Goal: Transaction & Acquisition: Purchase product/service

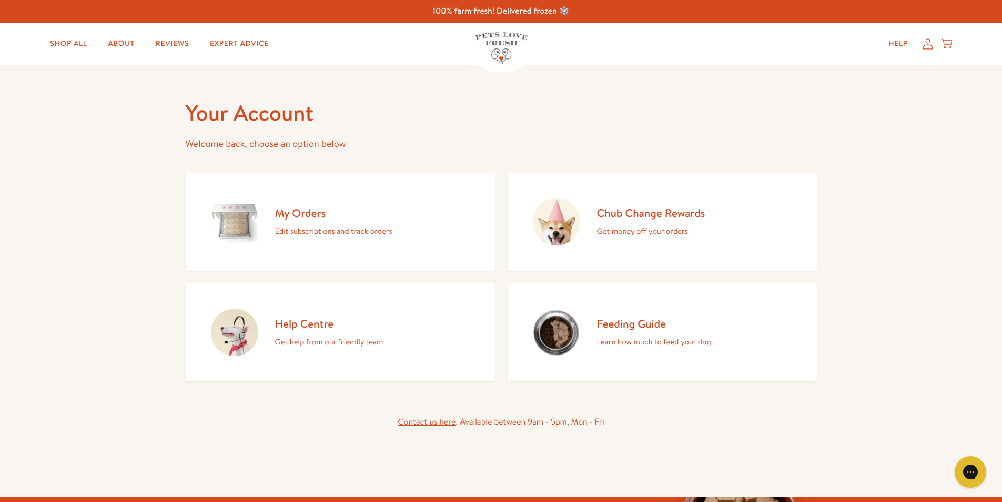
click at [582, 336] on link "Feeding Guide Learn how much to feed your dog" at bounding box center [662, 332] width 309 height 98
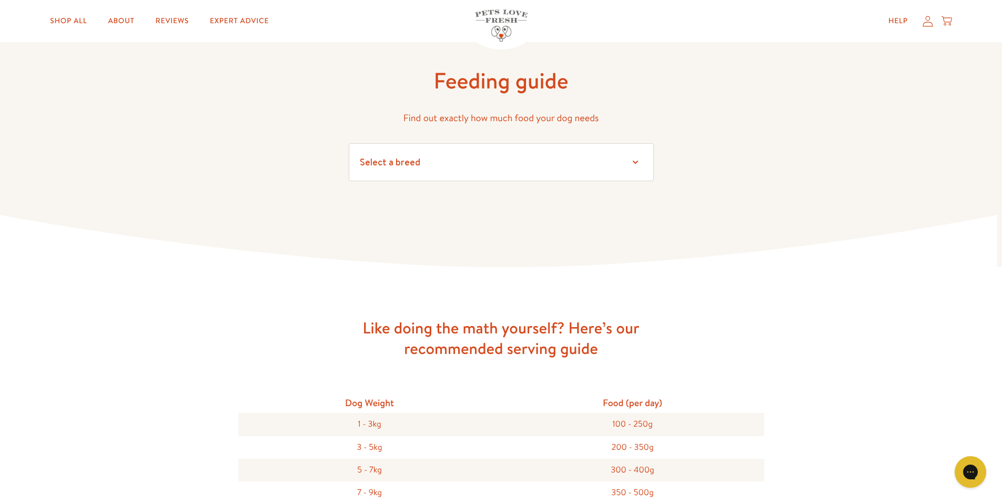
scroll to position [105, 0]
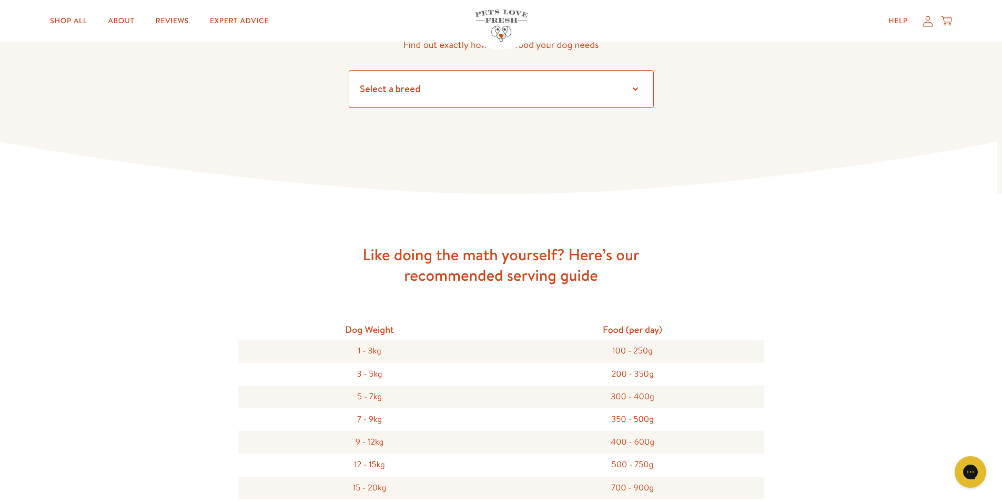
click at [638, 92] on select "Select a breed Affenpinscher Afghan hound Airedale terrier Akita Alaskan Malamu…" at bounding box center [501, 89] width 305 height 38
select select "7"
click at [349, 70] on select "Select a breed Affenpinscher Afghan hound Airedale terrier Akita Alaskan Malamu…" at bounding box center [501, 89] width 305 height 38
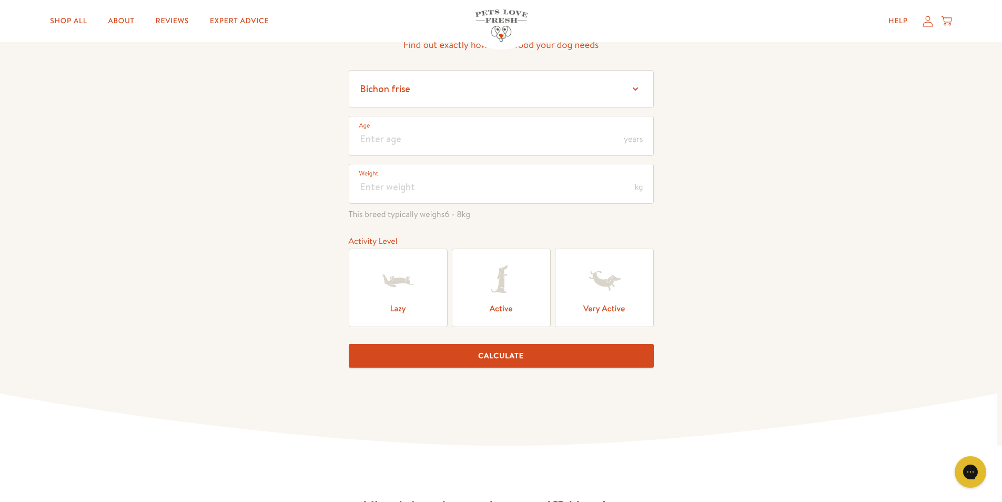
click at [406, 282] on icon at bounding box center [398, 280] width 31 height 13
click at [0, 0] on input "Lazy" at bounding box center [0, 0] width 0 height 0
click at [449, 145] on input "number" at bounding box center [501, 136] width 305 height 40
type input "11"
click at [396, 183] on input "number" at bounding box center [501, 184] width 305 height 40
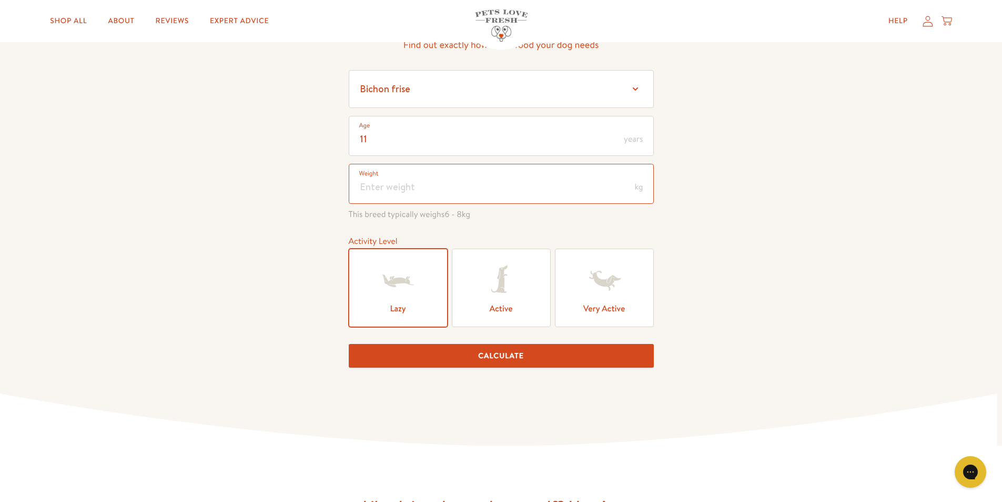
type input "7"
type input "9"
click at [568, 344] on button "Calculate" at bounding box center [501, 356] width 305 height 24
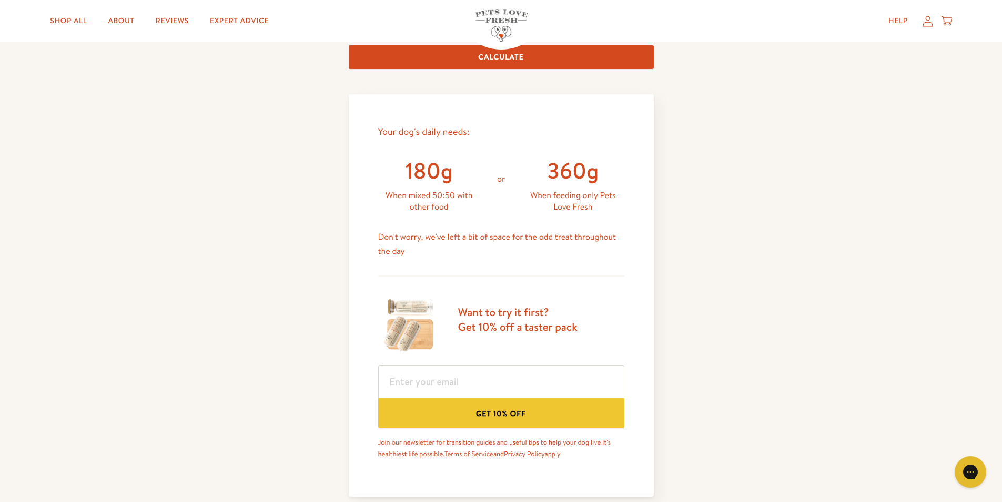
scroll to position [436, 0]
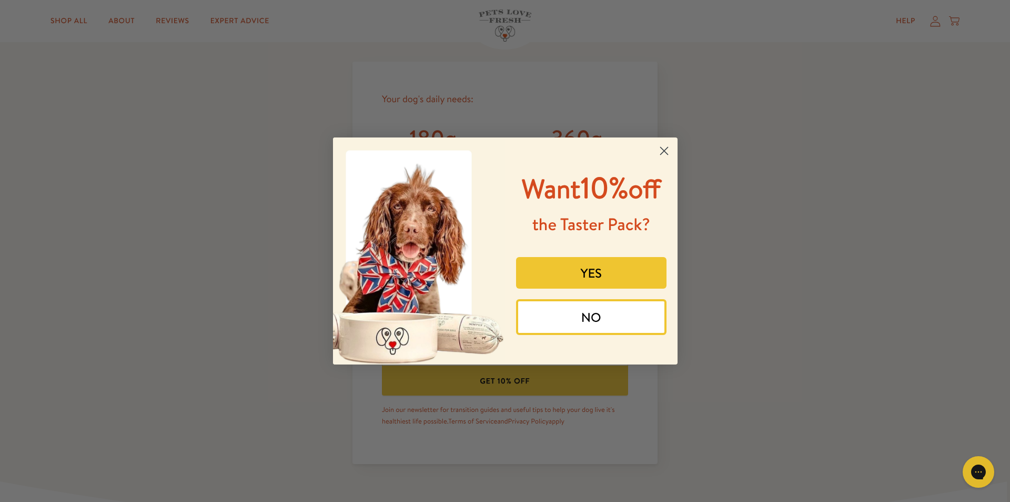
click at [665, 141] on form "Want 10% off the Taster Pack? YES NO Submit" at bounding box center [505, 250] width 345 height 227
click at [664, 148] on circle "Close dialog" at bounding box center [663, 150] width 17 height 17
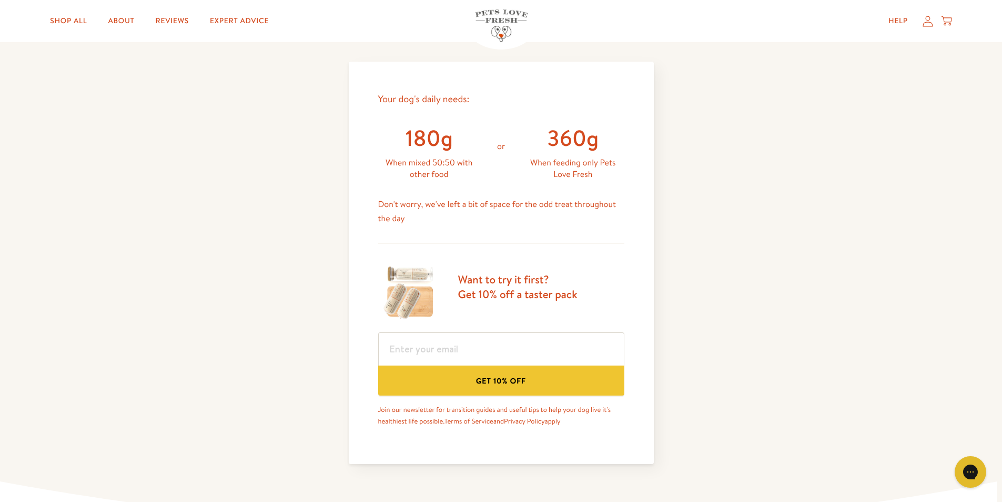
click at [699, 334] on div "Feeding guide Find out exactly how much food your dog needs Select a breed Affe…" at bounding box center [501, 80] width 1002 height 905
click at [926, 24] on icon at bounding box center [928, 20] width 11 height 11
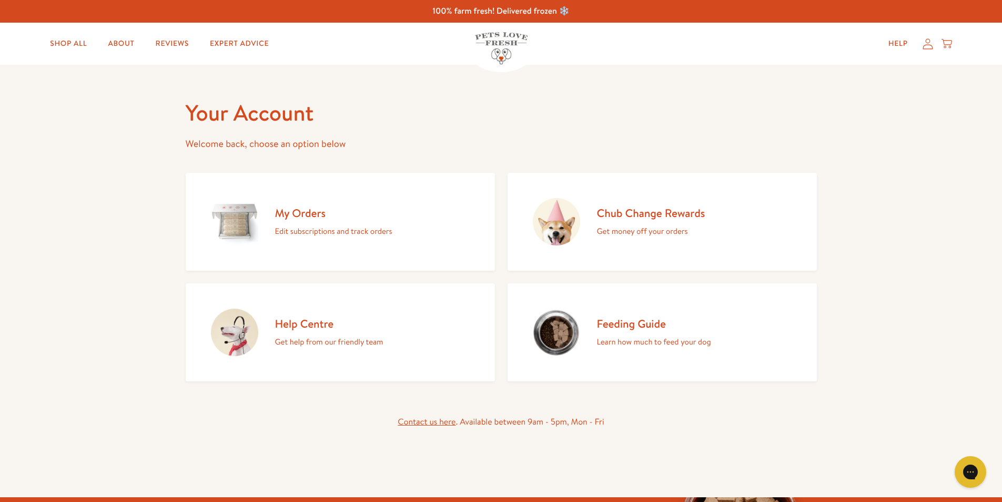
click at [926, 48] on icon at bounding box center [928, 43] width 11 height 11
click at [305, 215] on h2 "My Orders" at bounding box center [333, 213] width 117 height 14
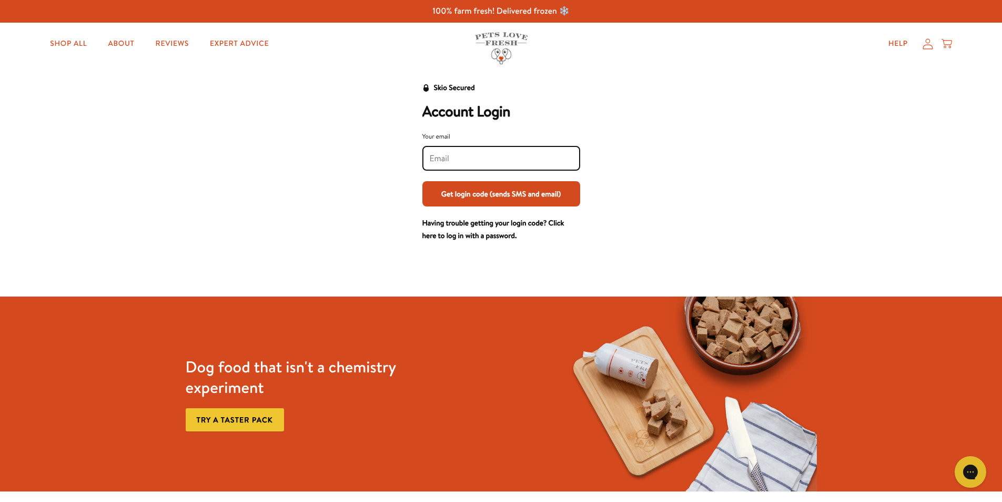
click at [449, 156] on input "Your email" at bounding box center [501, 159] width 143 height 12
type input "jodychristie@hotmail.com"
click at [467, 187] on button "Get login code (sends SMS and email)" at bounding box center [502, 193] width 158 height 25
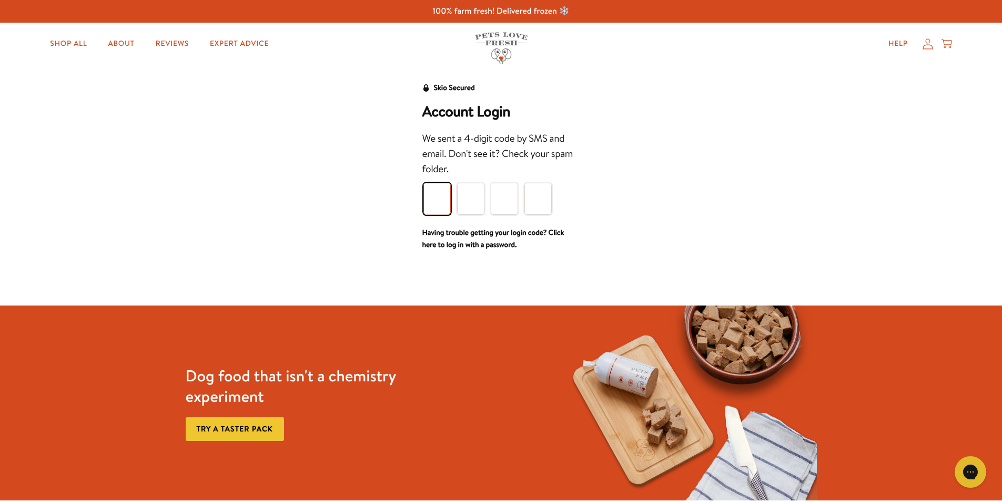
type input "9"
type input "5"
type input "0"
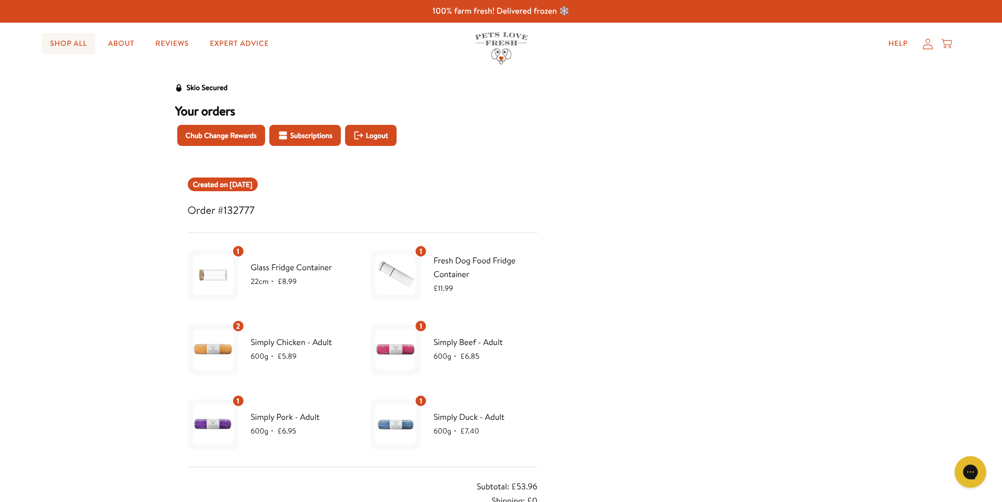
click at [60, 44] on link "Shop All" at bounding box center [69, 43] width 54 height 21
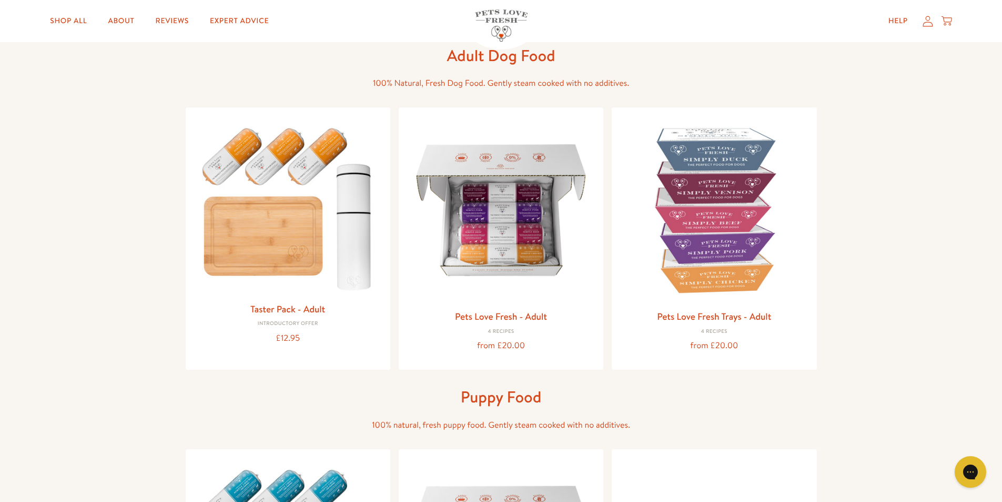
scroll to position [53, 0]
click at [722, 197] on img at bounding box center [714, 209] width 188 height 188
click at [518, 234] on img at bounding box center [501, 209] width 188 height 188
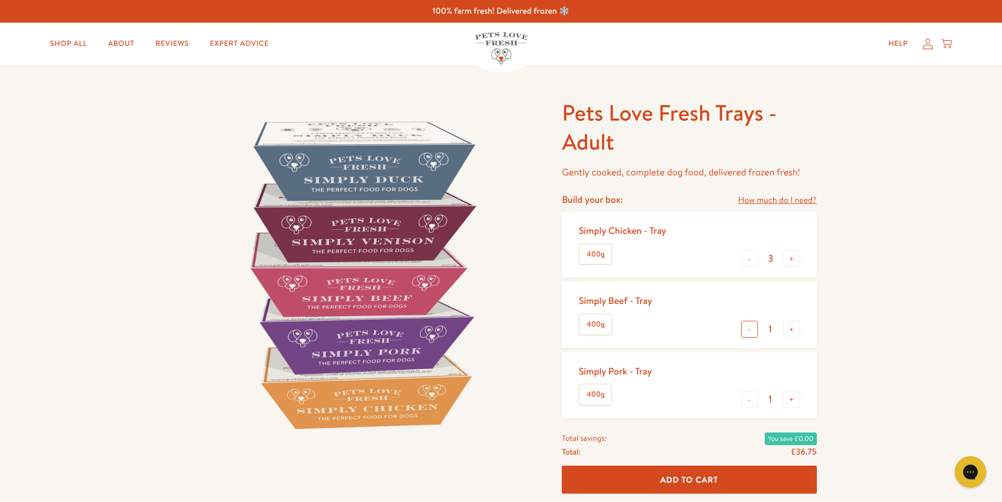
click at [754, 328] on button "-" at bounding box center [749, 328] width 17 height 17
type input "0"
click at [750, 400] on button "-" at bounding box center [749, 398] width 17 height 17
type input "0"
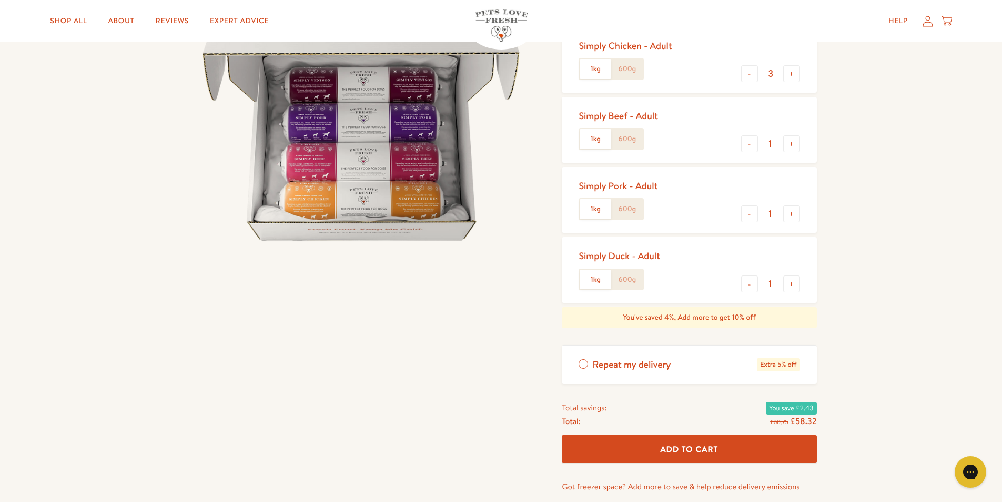
scroll to position [158, 0]
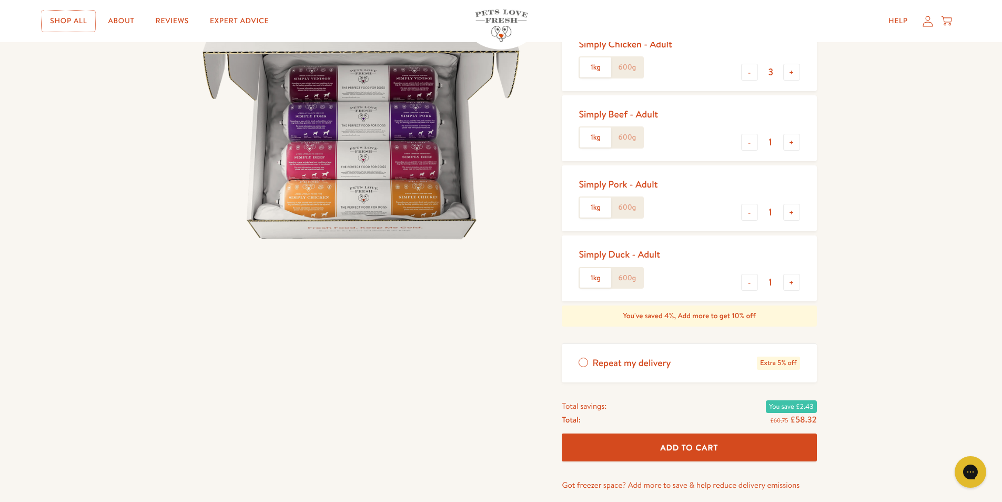
click at [64, 17] on link "Shop All" at bounding box center [69, 21] width 54 height 21
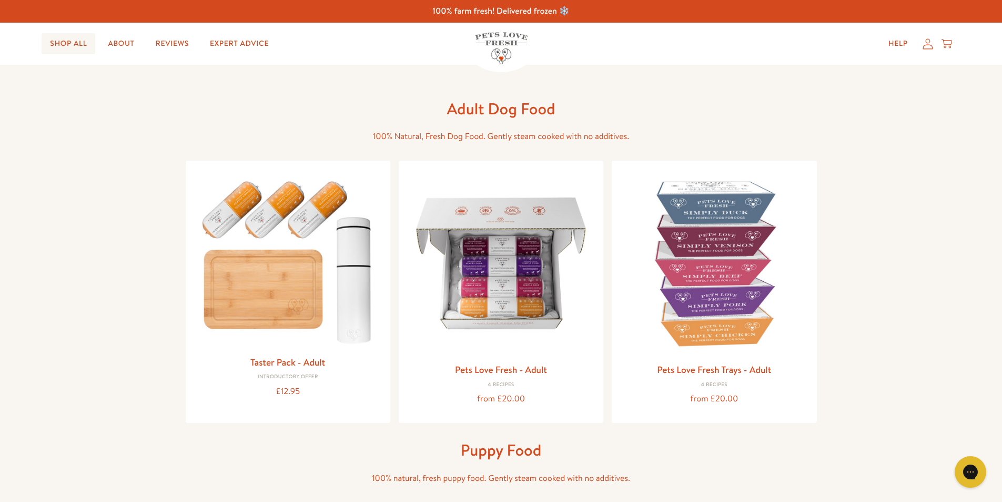
click at [53, 44] on link "Shop All" at bounding box center [69, 43] width 54 height 21
click at [245, 235] on img at bounding box center [288, 257] width 188 height 181
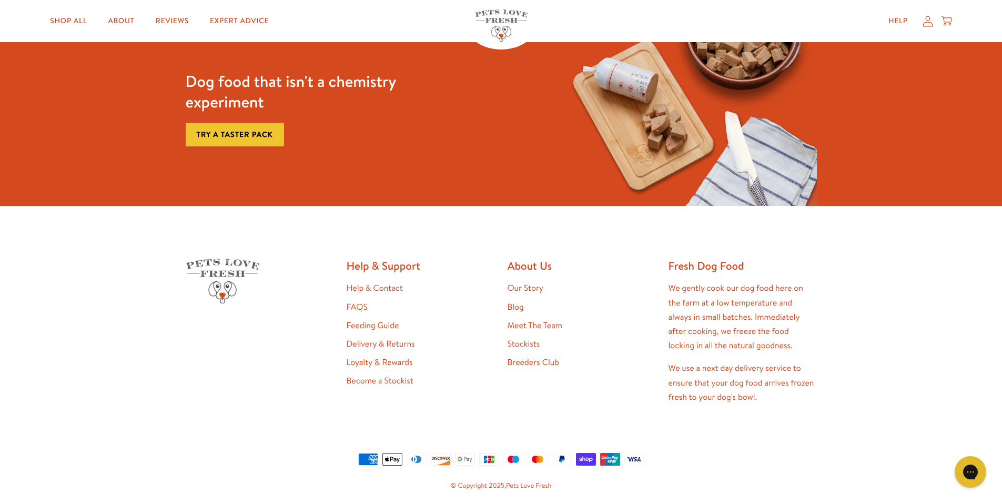
scroll to position [1737, 0]
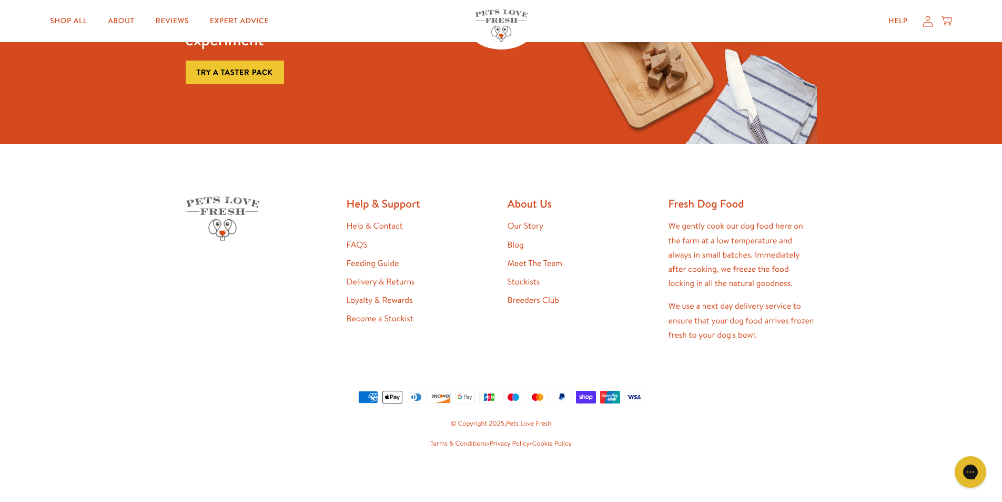
click at [369, 301] on link "Loyalty & Rewards" at bounding box center [380, 300] width 66 height 12
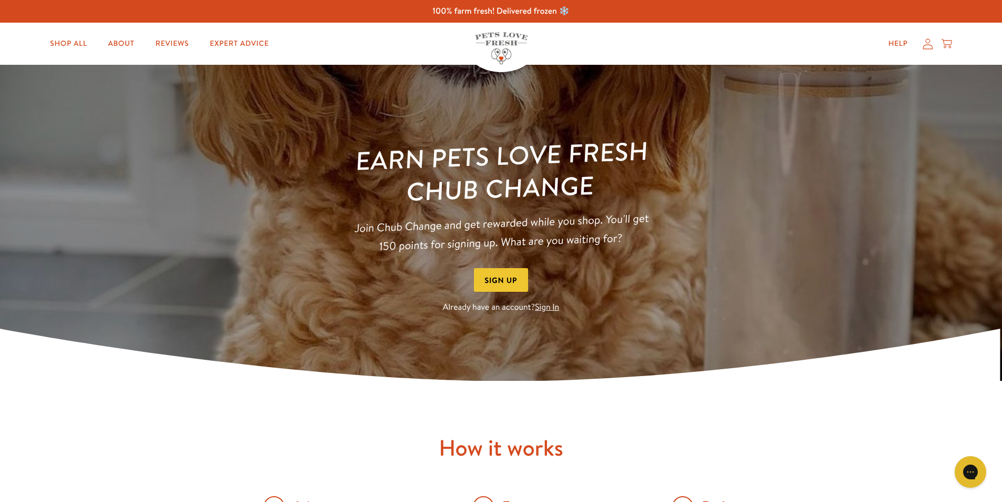
click at [503, 278] on button "Sign Up" at bounding box center [501, 280] width 55 height 24
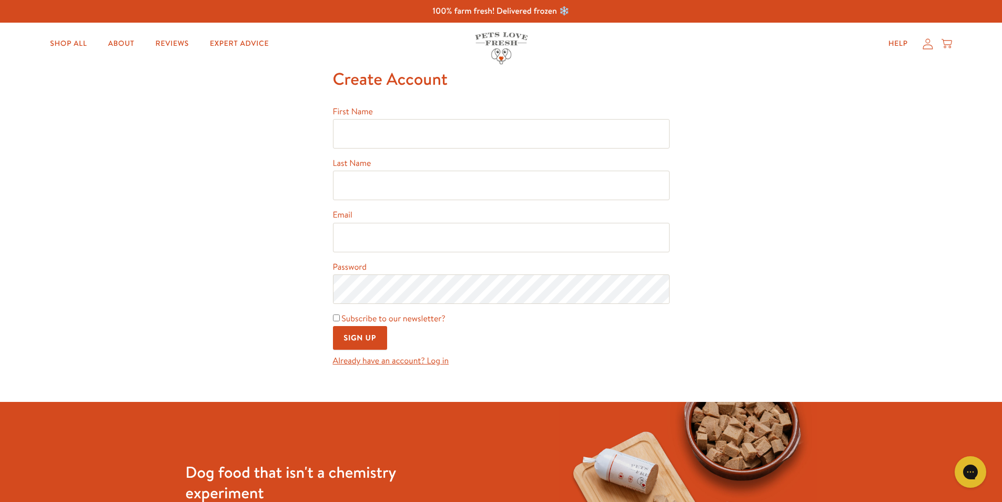
drag, startPoint x: 400, startPoint y: 118, endPoint x: 400, endPoint y: 126, distance: 7.4
click at [400, 119] on div "First Name" at bounding box center [501, 127] width 337 height 44
click at [399, 133] on input "First Name" at bounding box center [501, 133] width 337 height 29
type input "[PERSON_NAME]"
click at [389, 180] on input "Last Name" at bounding box center [501, 185] width 337 height 29
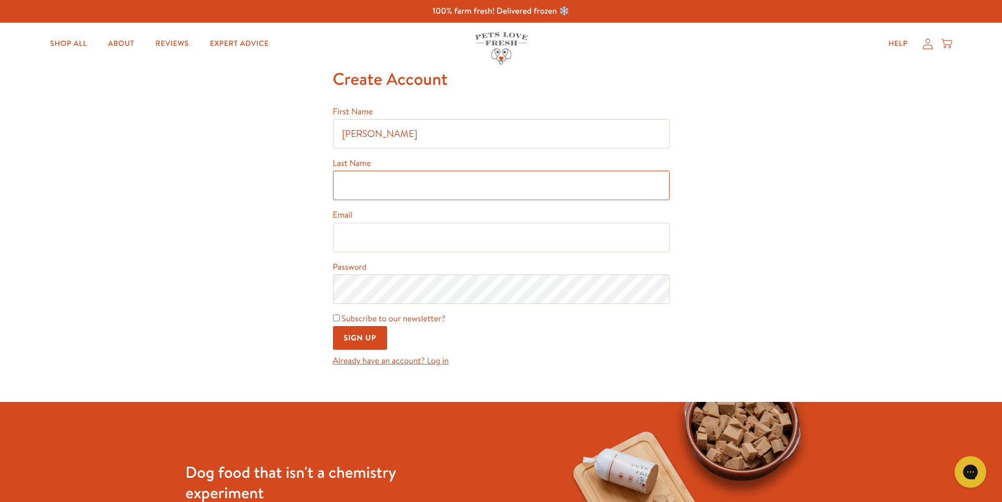
type input "[PERSON_NAME]"
click at [404, 232] on input "Email" at bounding box center [501, 237] width 337 height 29
type input "[EMAIL_ADDRESS][DOMAIN_NAME]"
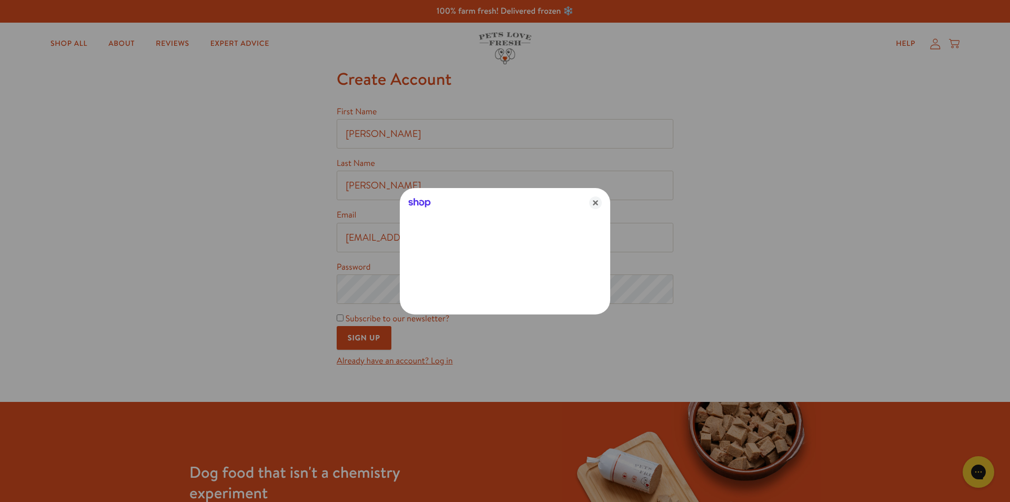
drag, startPoint x: 590, startPoint y: 198, endPoint x: 627, endPoint y: 210, distance: 38.4
click at [596, 200] on icon "Close" at bounding box center [595, 202] width 13 height 13
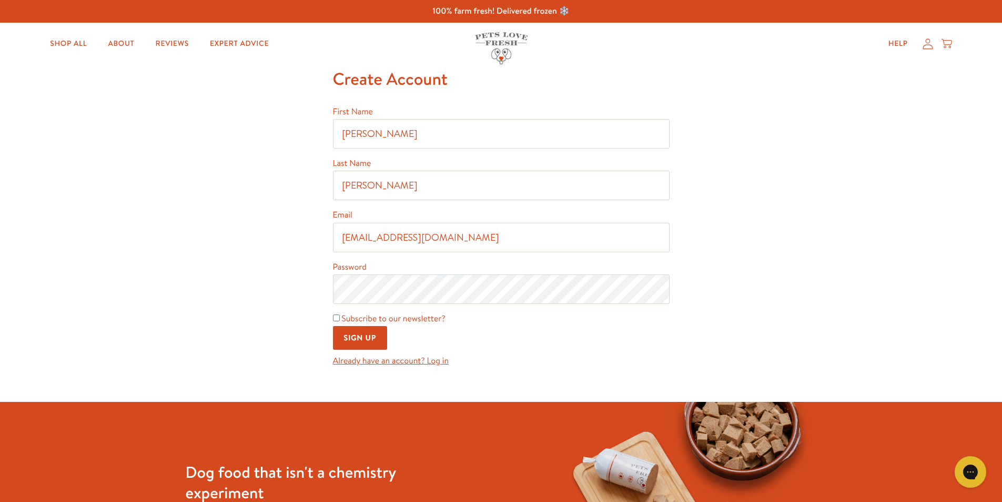
click at [356, 329] on input "Sign Up" at bounding box center [360, 338] width 55 height 24
click at [405, 363] on link "Already have an account? Log in" at bounding box center [391, 361] width 116 height 12
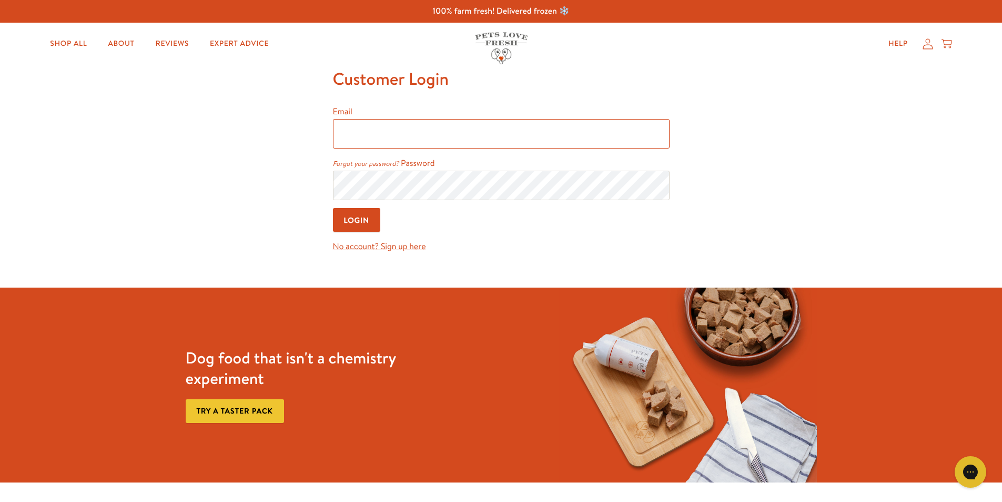
click at [365, 137] on input "Email" at bounding box center [501, 133] width 337 height 29
type input "jodychristie@hotmail.com"
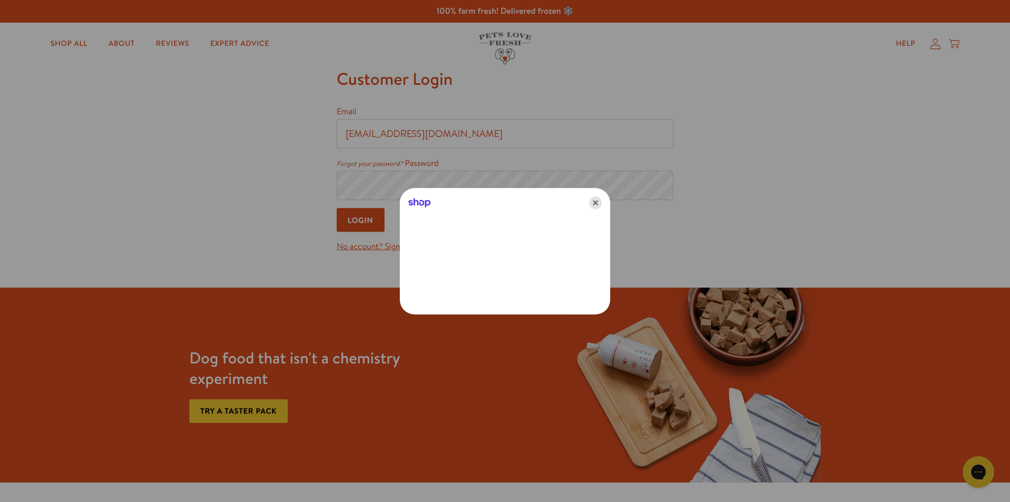
click at [594, 200] on icon "Close" at bounding box center [595, 202] width 13 height 13
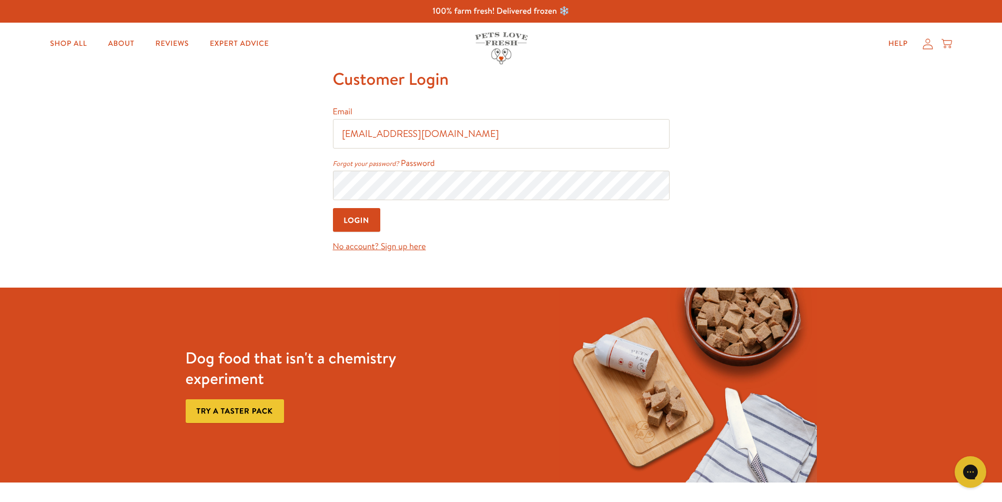
click at [359, 219] on input "Login" at bounding box center [357, 220] width 48 height 24
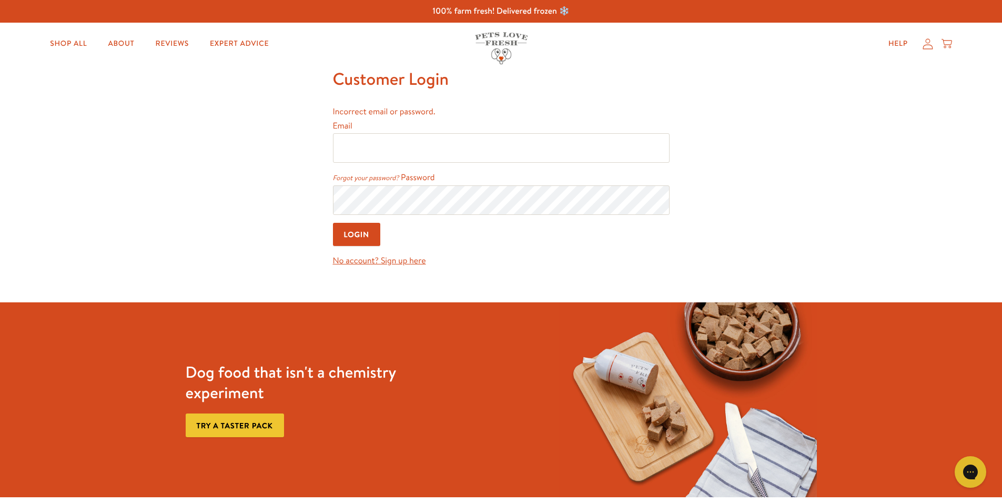
click at [358, 177] on link "Forgot your password?" at bounding box center [366, 177] width 66 height 9
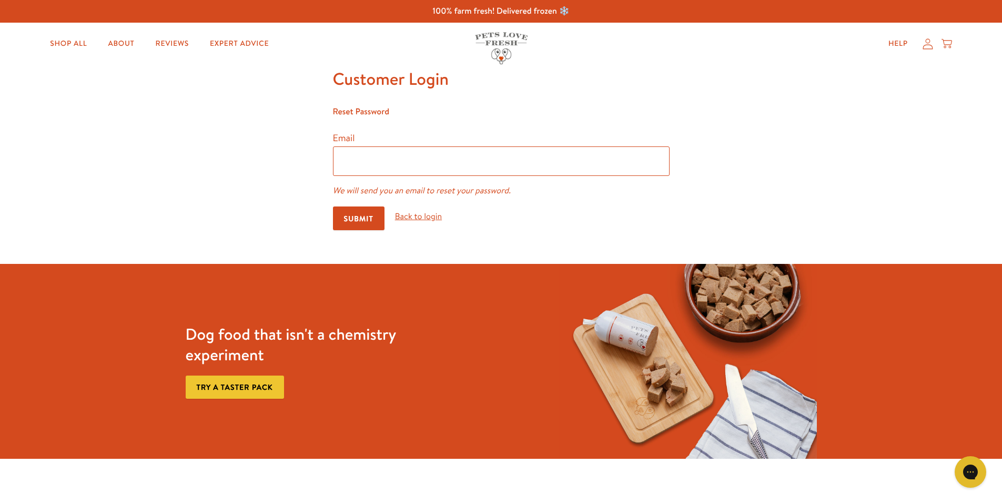
click at [381, 161] on input "email" at bounding box center [501, 160] width 337 height 29
type input "[EMAIL_ADDRESS][DOMAIN_NAME]"
click at [354, 218] on input "Submit" at bounding box center [359, 218] width 52 height 24
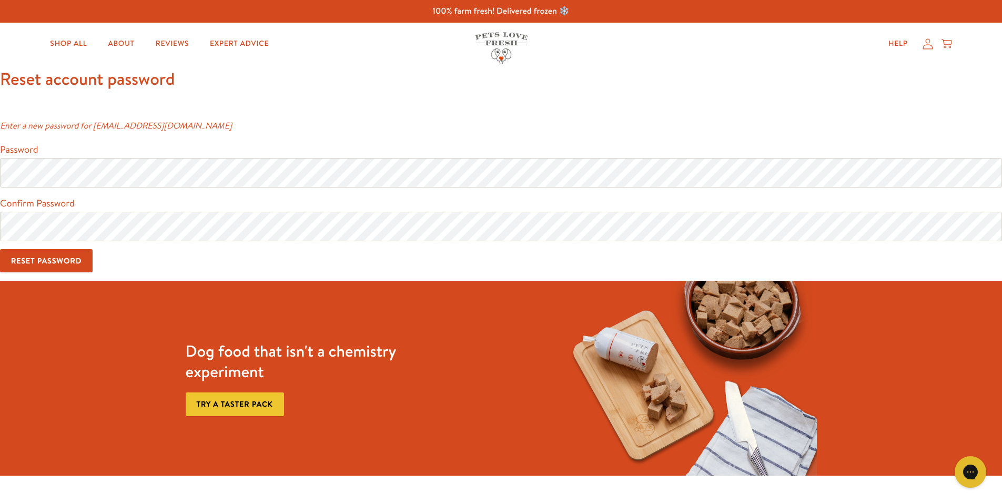
click at [66, 148] on div "Password" at bounding box center [501, 165] width 1002 height 46
click at [27, 259] on input "Reset Password" at bounding box center [46, 261] width 93 height 24
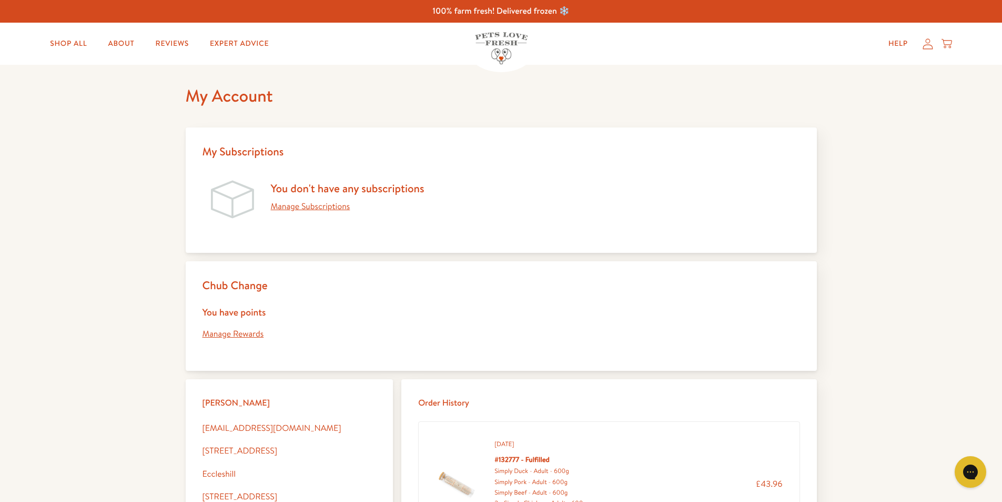
click at [232, 334] on link "Manage Rewards" at bounding box center [234, 334] width 62 height 12
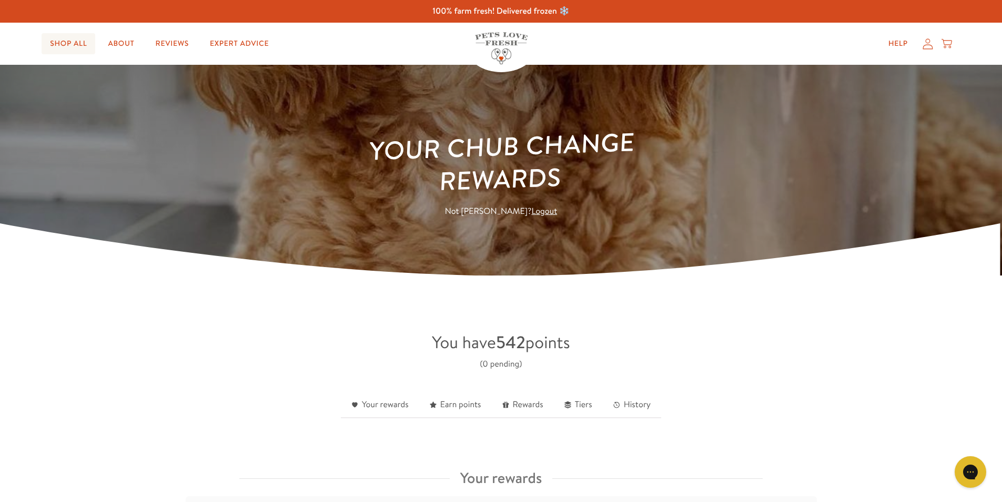
click at [59, 41] on link "Shop All" at bounding box center [69, 43] width 54 height 21
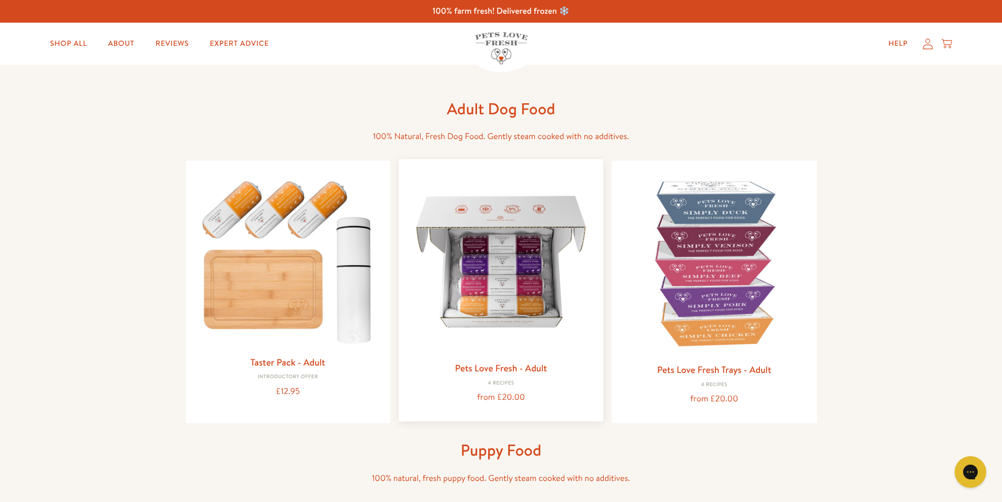
click at [504, 230] on img at bounding box center [501, 261] width 188 height 188
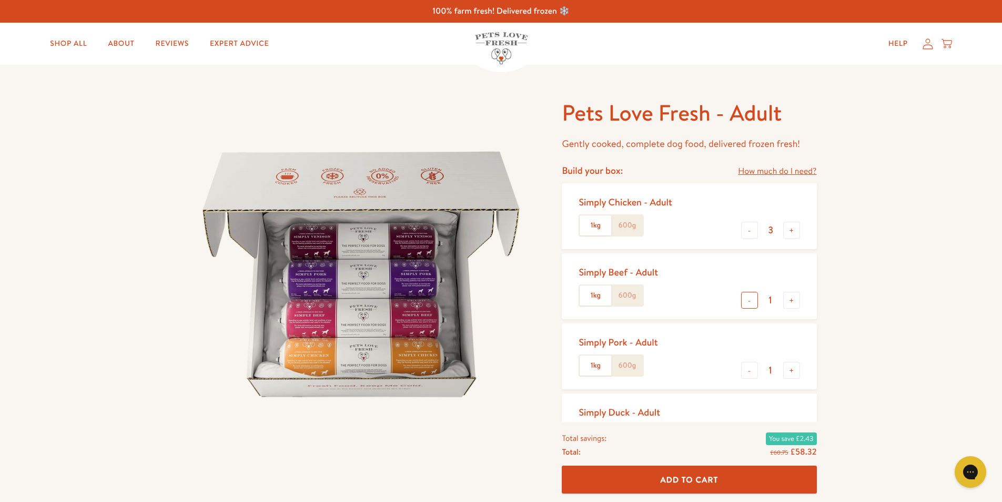
drag, startPoint x: 749, startPoint y: 298, endPoint x: 749, endPoint y: 341, distance: 43.2
click at [749, 298] on button "-" at bounding box center [749, 300] width 17 height 17
type input "0"
click at [750, 373] on button "-" at bounding box center [749, 370] width 17 height 17
type input "0"
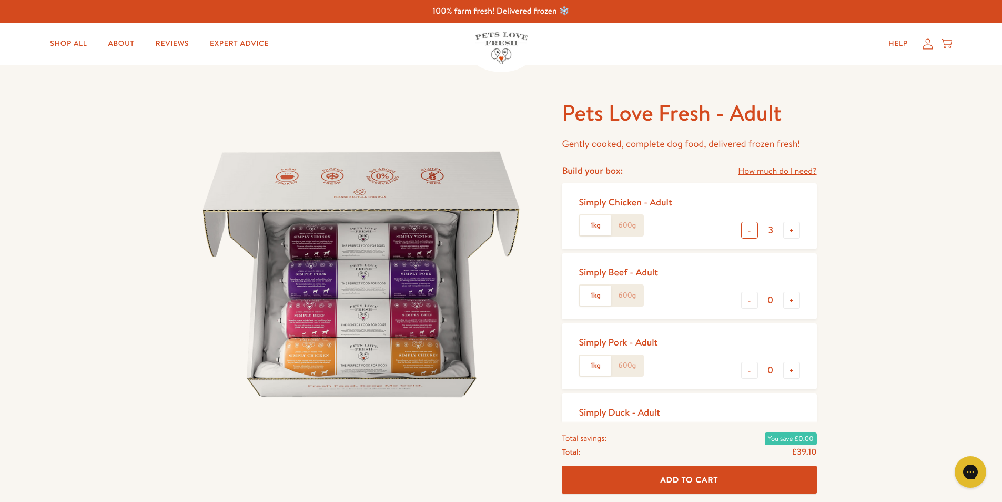
click at [749, 234] on button "-" at bounding box center [749, 230] width 17 height 17
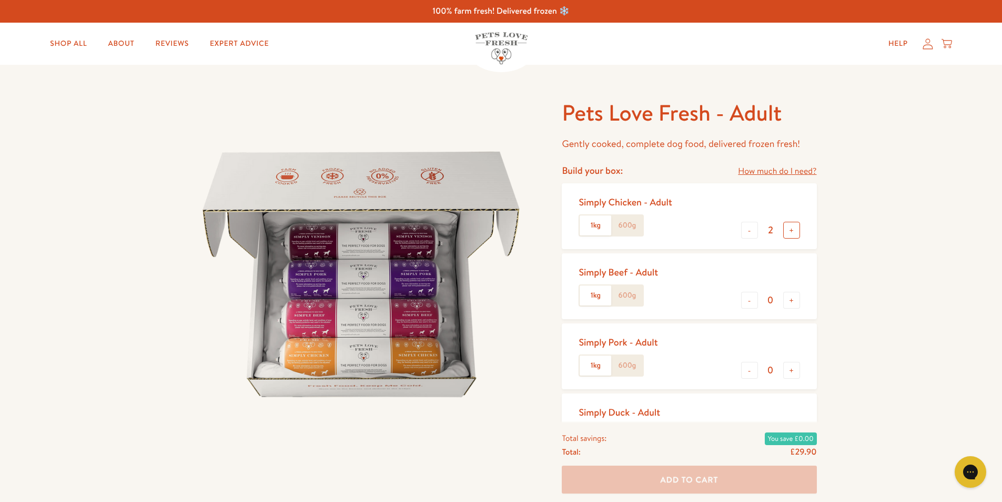
click at [787, 228] on button "+" at bounding box center [792, 230] width 17 height 17
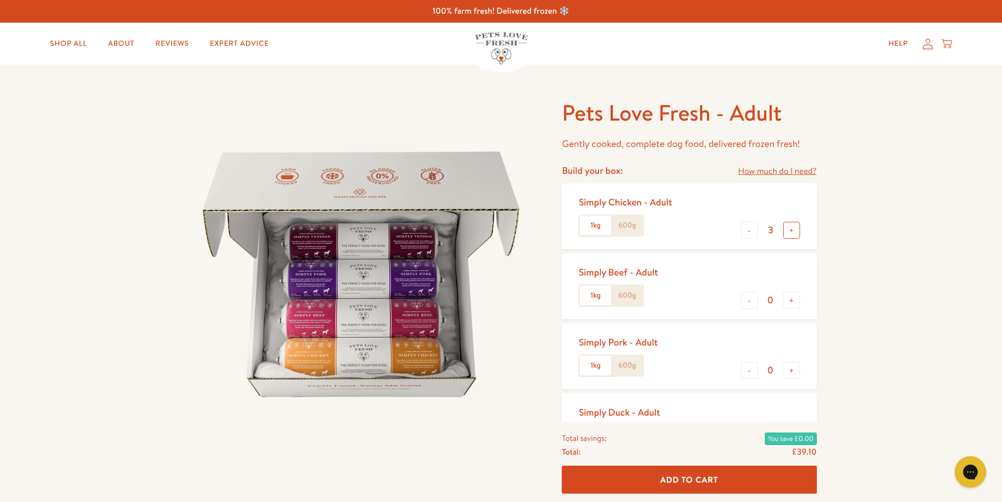
click at [787, 228] on button "+" at bounding box center [792, 230] width 17 height 17
type input "4"
click at [702, 476] on span "Add To Cart" at bounding box center [690, 479] width 58 height 11
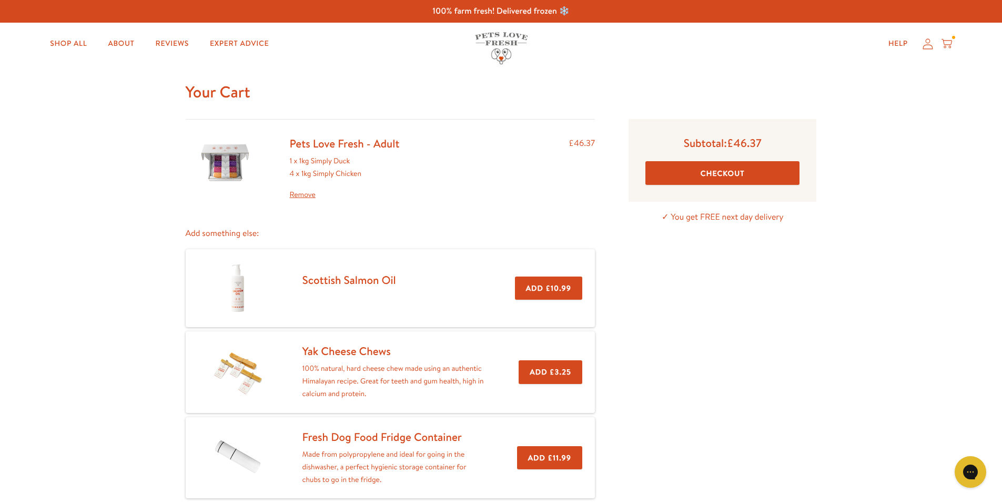
click at [288, 193] on div "Pets Love Fresh - Adult 1 x 1kg Simply Duck 4 x 1kg Simply Chicken Remove" at bounding box center [345, 168] width 127 height 65
click at [304, 195] on link "Remove" at bounding box center [345, 194] width 110 height 13
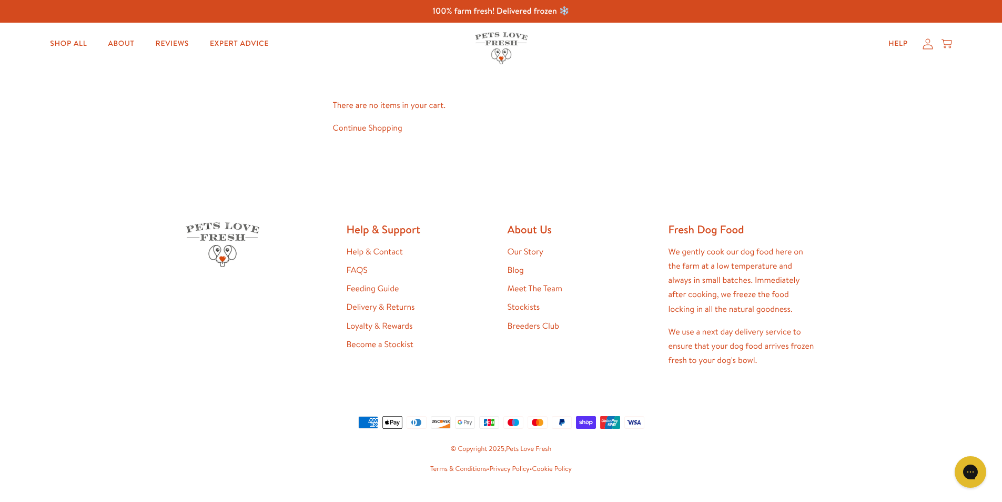
click at [382, 131] on link "Continue Shopping" at bounding box center [367, 128] width 69 height 12
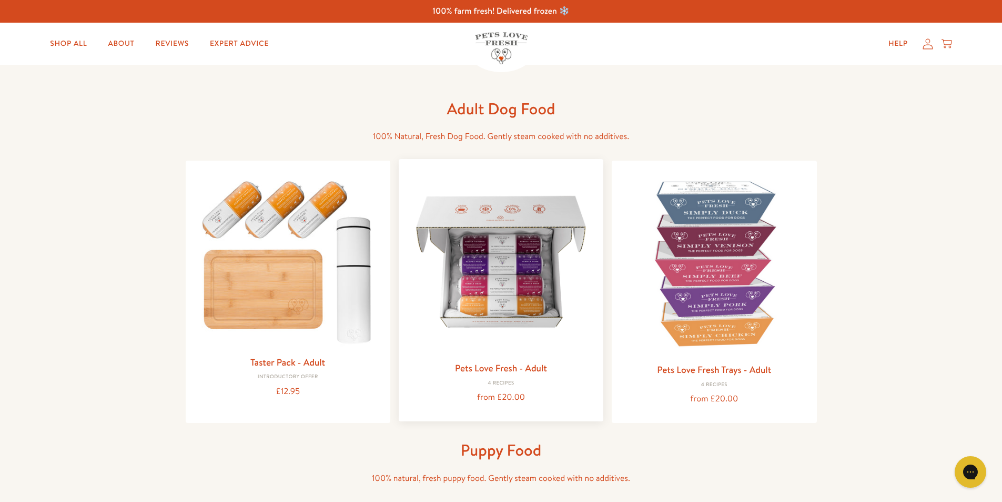
click at [519, 274] on img at bounding box center [501, 261] width 188 height 188
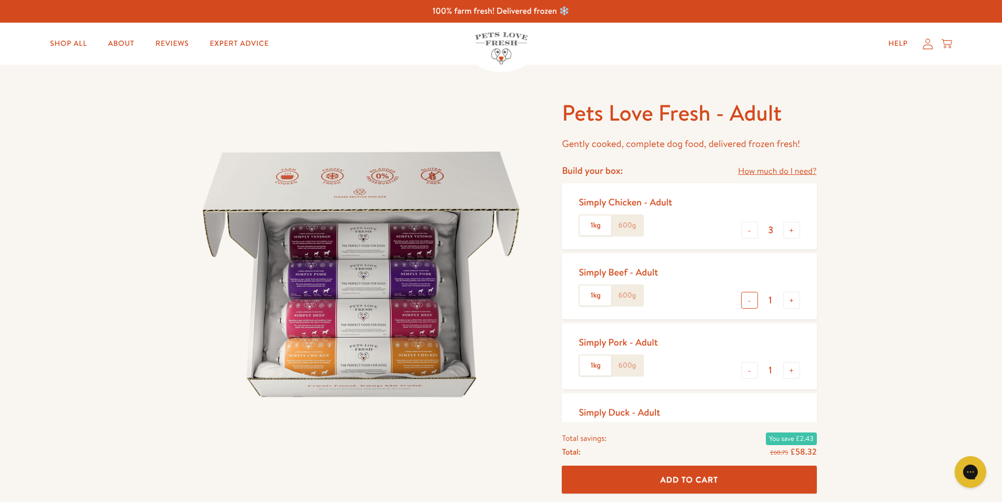
click at [751, 303] on button "-" at bounding box center [749, 300] width 17 height 17
type input "0"
drag, startPoint x: 751, startPoint y: 372, endPoint x: 753, endPoint y: 337, distance: 34.2
click at [751, 371] on button "-" at bounding box center [749, 370] width 17 height 17
type input "0"
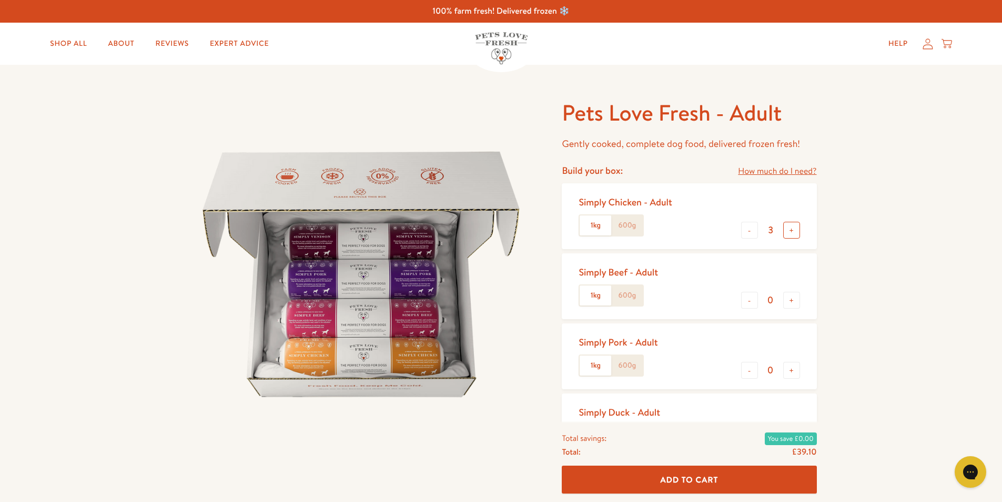
click at [789, 228] on button "+" at bounding box center [792, 230] width 17 height 17
type input "4"
click at [682, 476] on span "Add To Cart" at bounding box center [690, 479] width 58 height 11
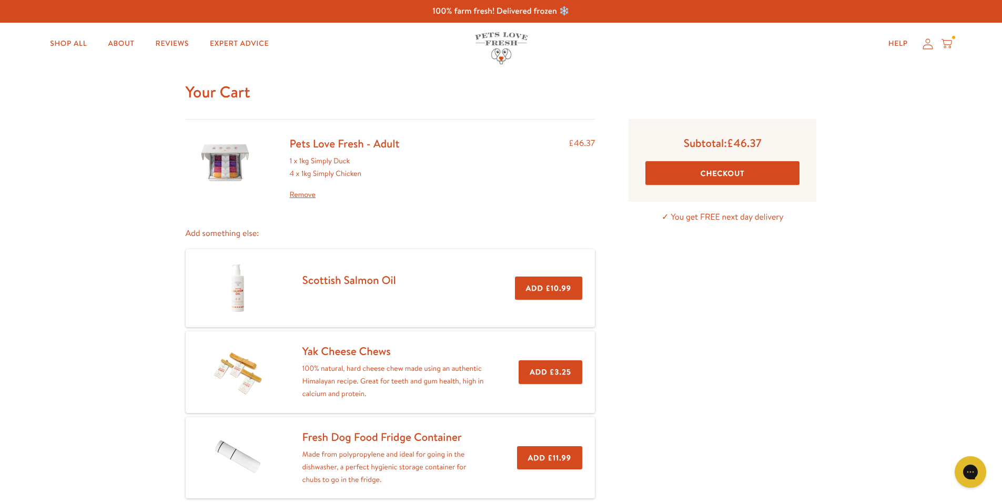
click at [306, 198] on link "Remove" at bounding box center [345, 194] width 110 height 13
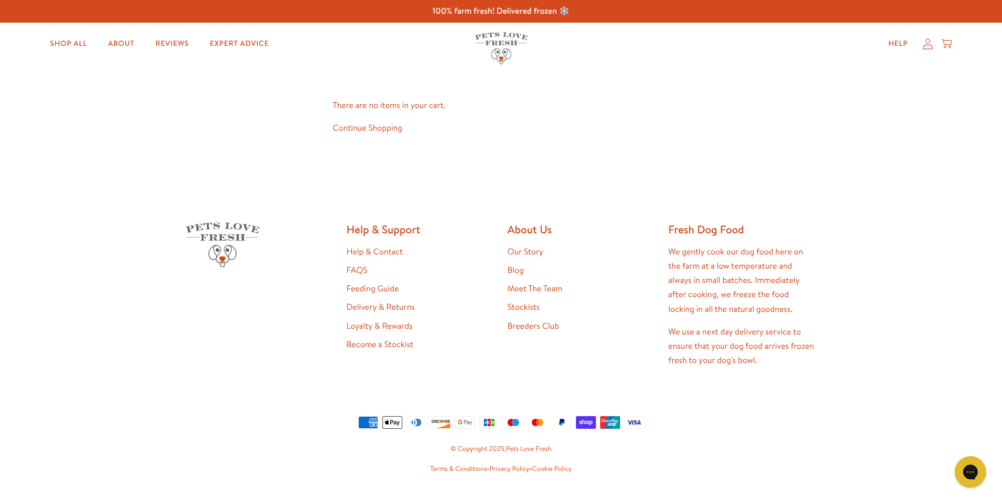
click at [376, 130] on link "Continue Shopping" at bounding box center [367, 128] width 69 height 12
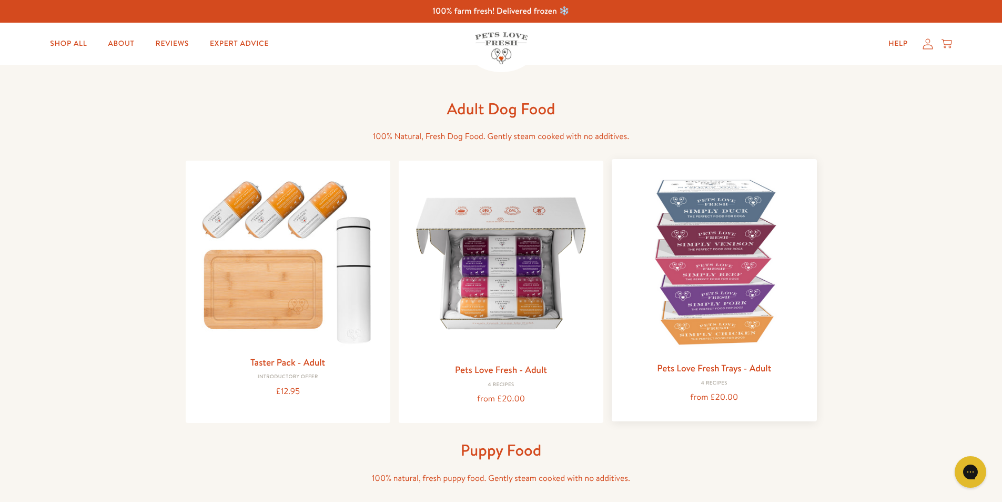
click at [705, 269] on img at bounding box center [714, 261] width 188 height 188
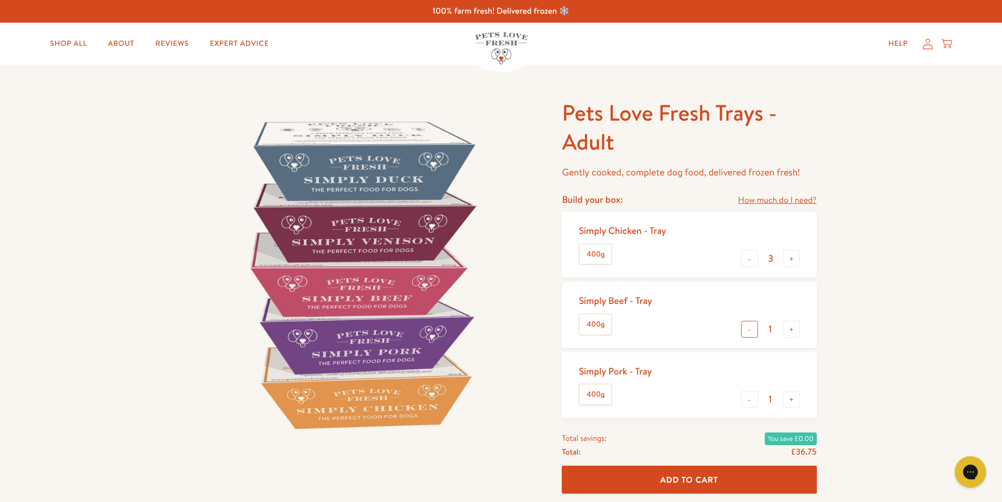
click at [753, 330] on button "-" at bounding box center [749, 328] width 17 height 17
type input "0"
click at [745, 398] on button "-" at bounding box center [749, 398] width 17 height 17
type input "0"
click at [788, 259] on button "+" at bounding box center [792, 258] width 17 height 17
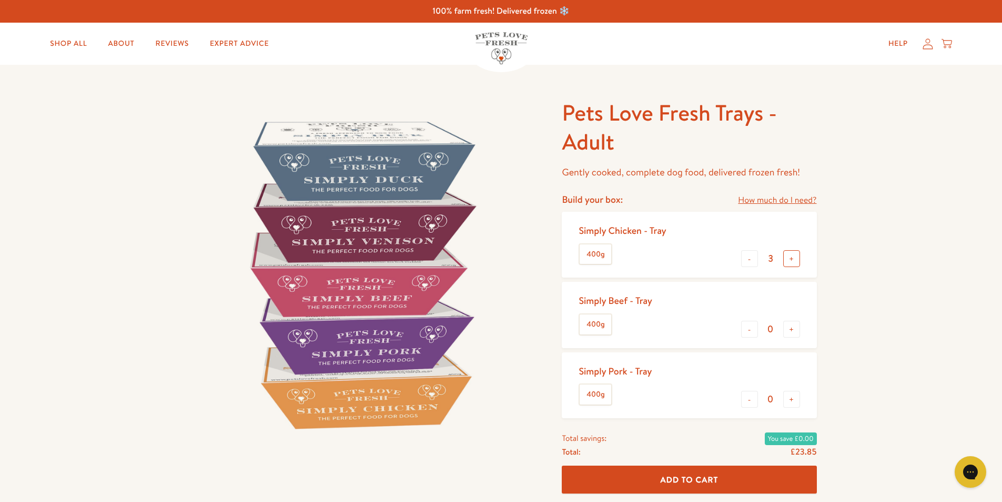
type input "4"
click at [703, 479] on span "Add To Cart" at bounding box center [690, 479] width 58 height 11
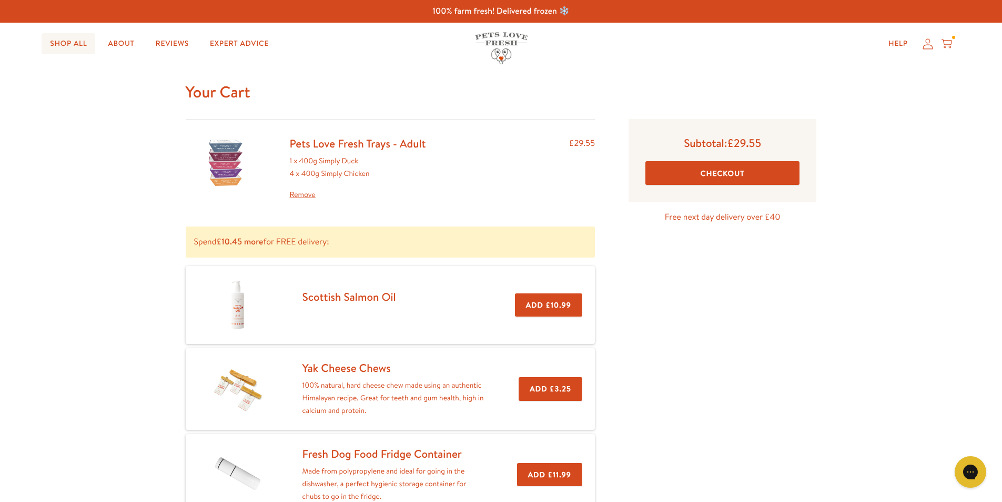
click at [86, 44] on link "Shop All" at bounding box center [69, 43] width 54 height 21
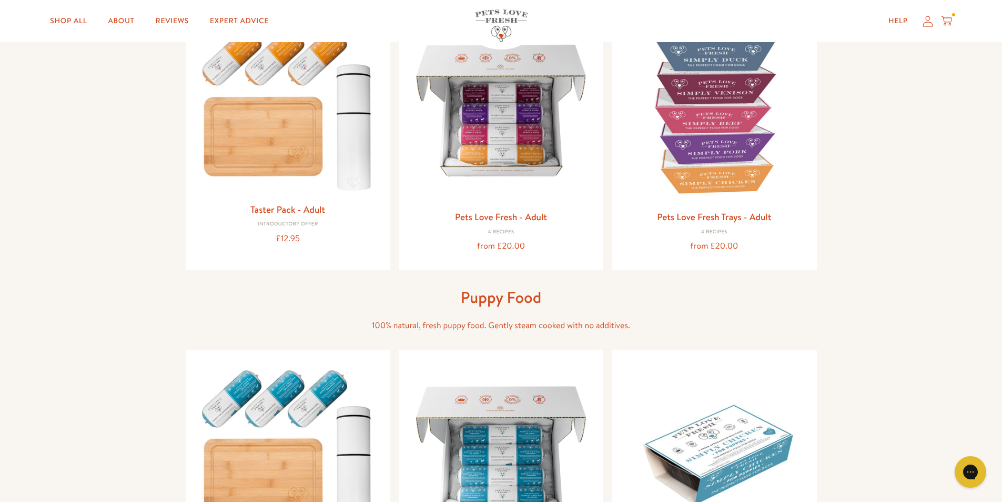
scroll to position [158, 0]
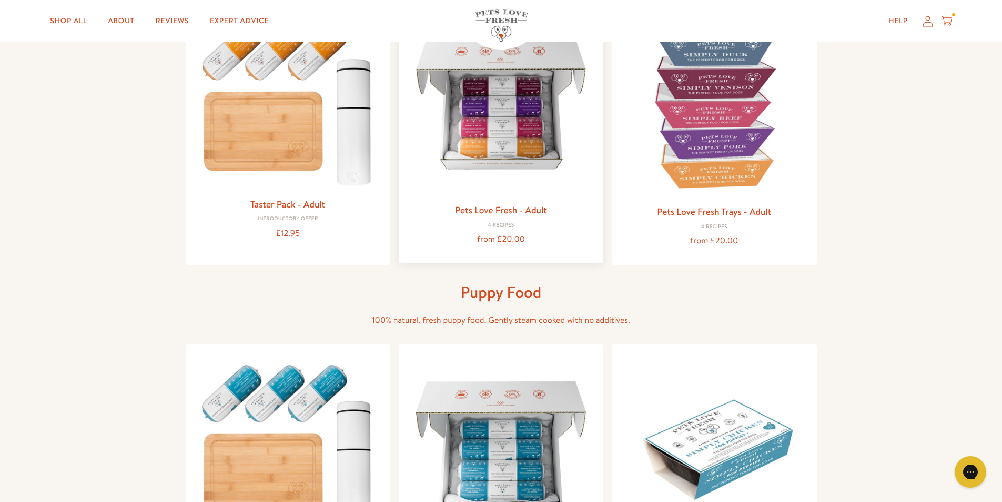
click at [486, 194] on img at bounding box center [501, 103] width 188 height 188
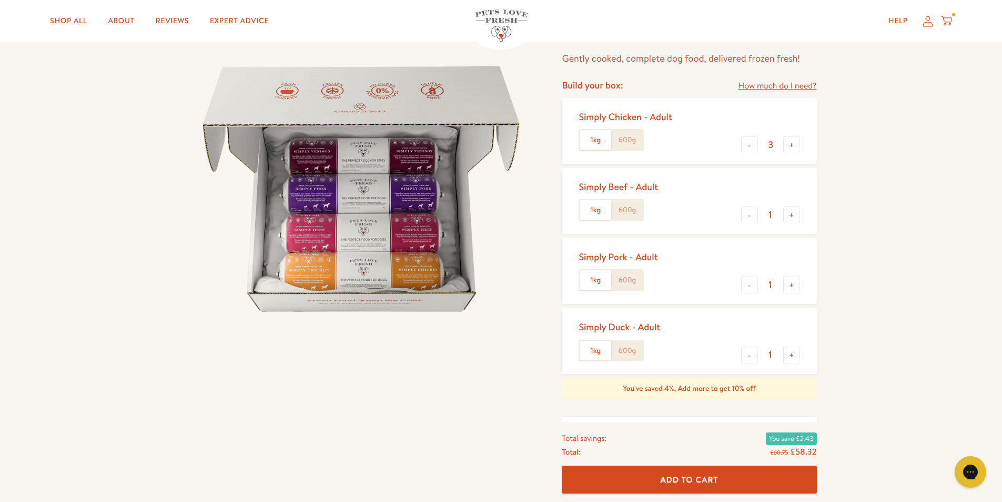
scroll to position [53, 0]
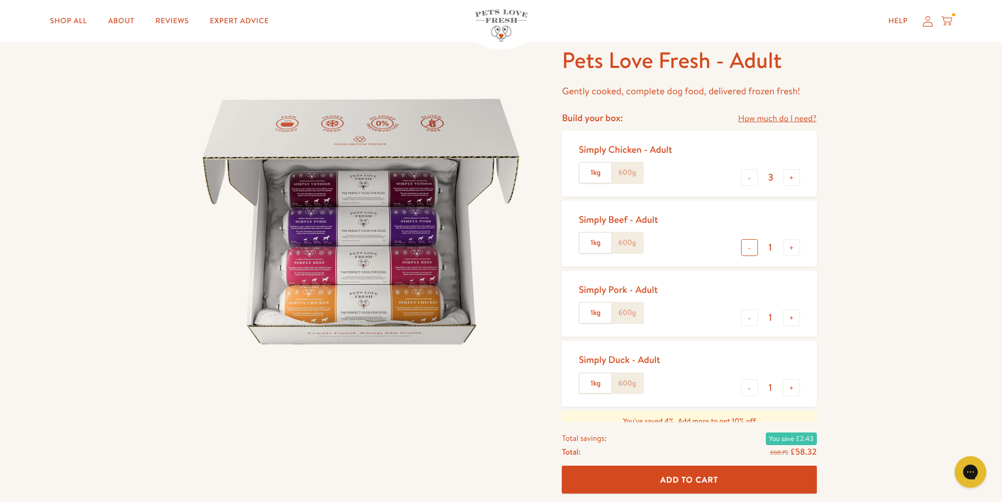
click at [753, 248] on button "-" at bounding box center [749, 247] width 17 height 17
type input "0"
click at [748, 313] on button "-" at bounding box center [749, 317] width 17 height 17
type input "0"
click at [753, 387] on button "-" at bounding box center [749, 387] width 17 height 17
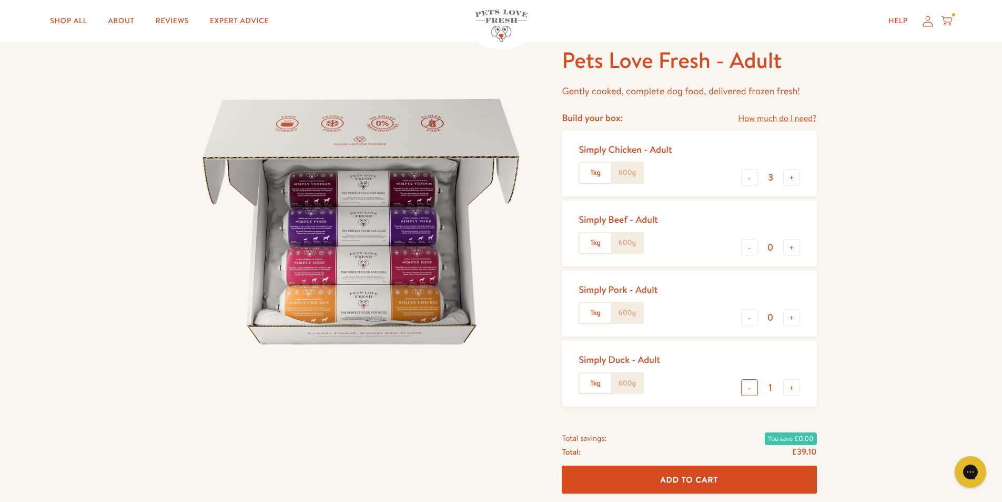
type input "0"
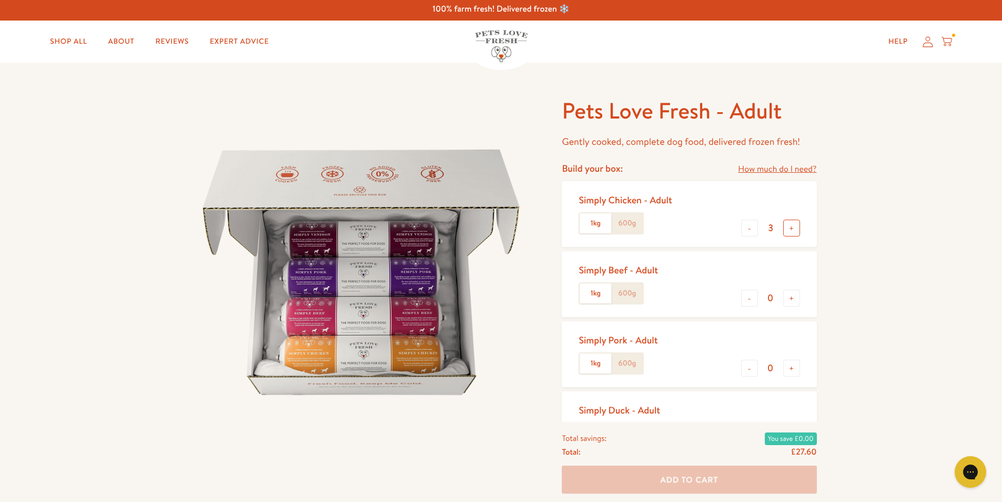
scroll to position [0, 0]
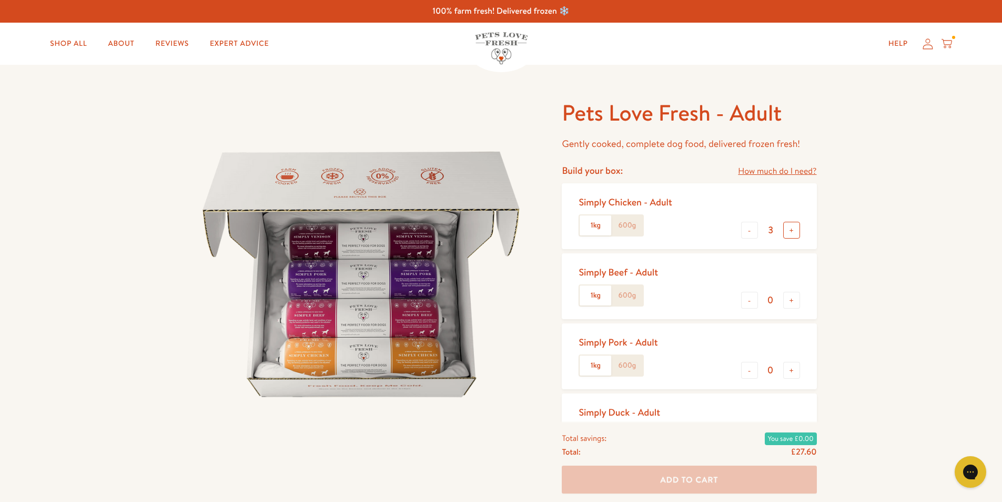
click at [793, 230] on button "+" at bounding box center [792, 230] width 17 height 17
type input "4"
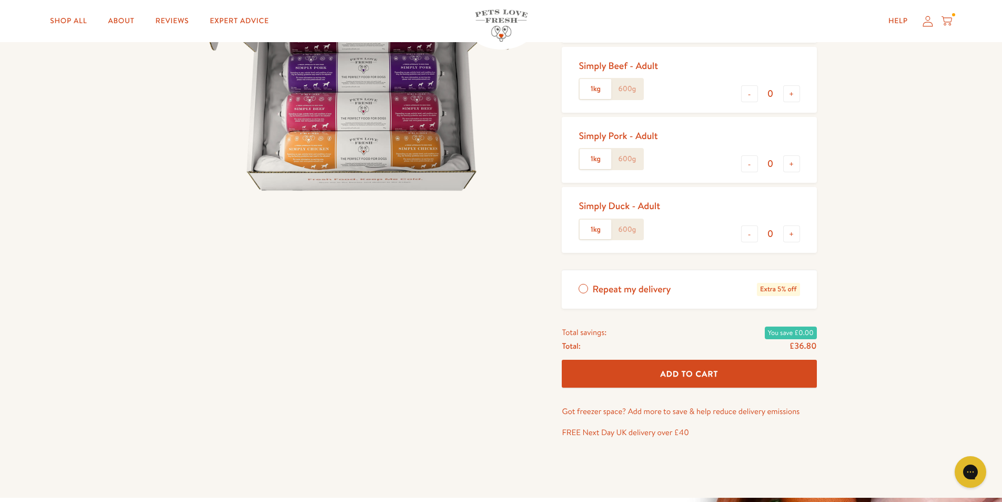
scroll to position [210, 0]
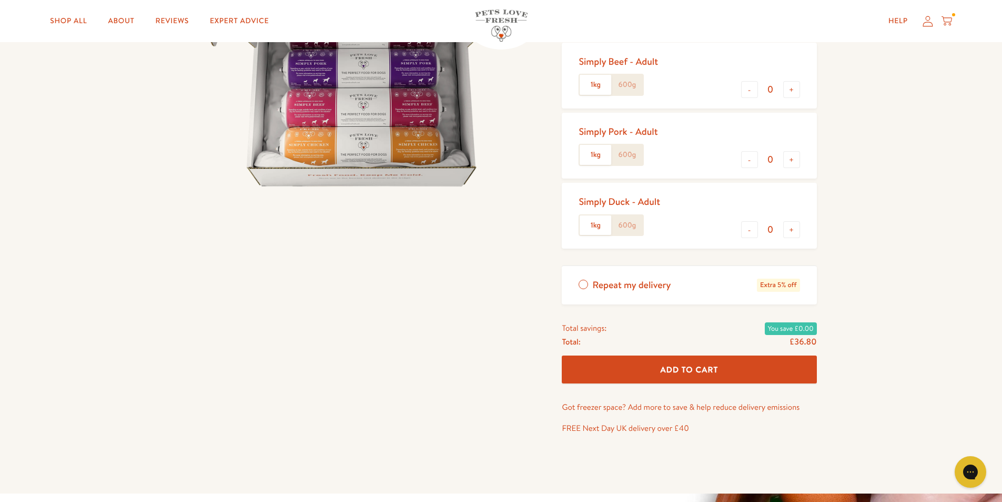
click at [673, 371] on span "Add To Cart" at bounding box center [690, 369] width 58 height 11
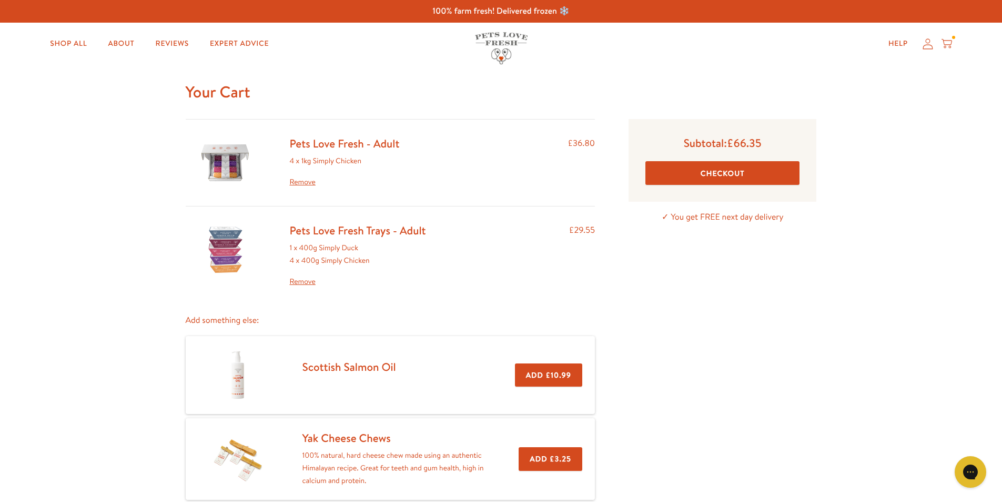
click at [297, 282] on link "Remove" at bounding box center [358, 281] width 136 height 13
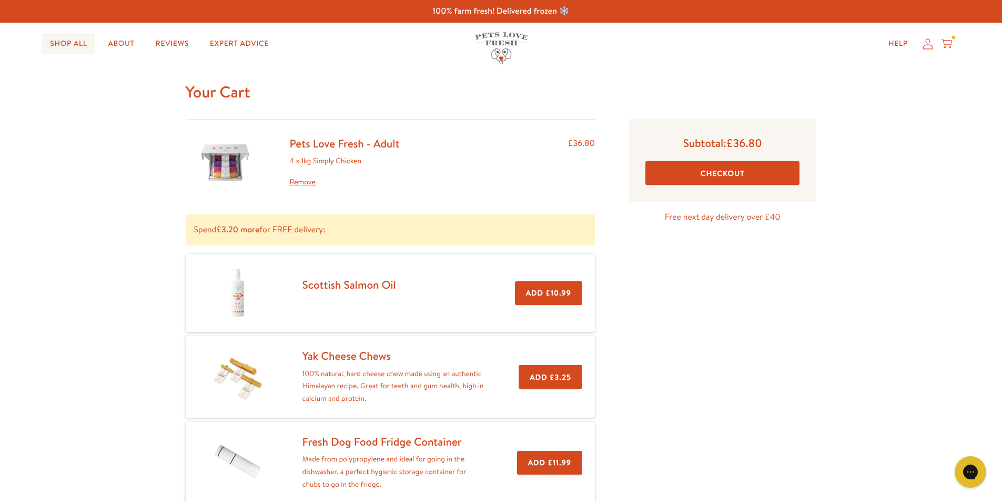
click at [73, 42] on link "Shop All" at bounding box center [69, 43] width 54 height 21
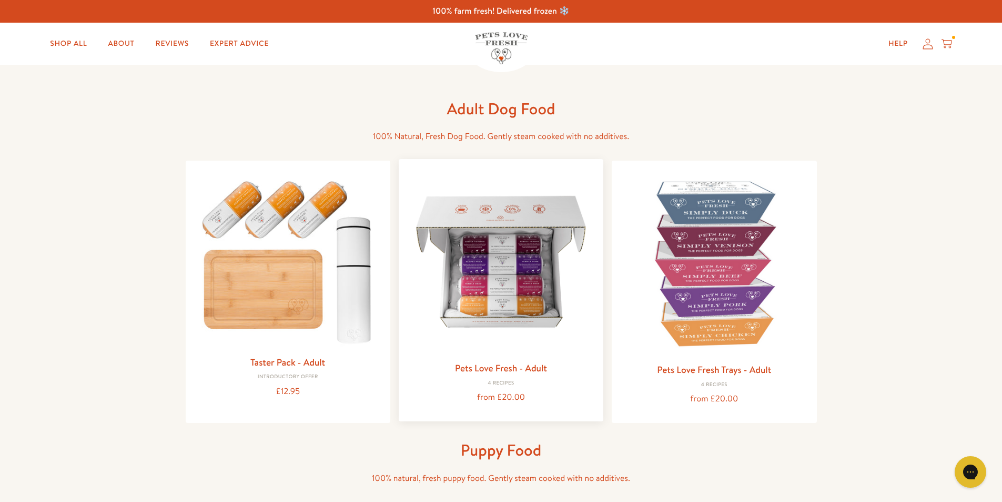
click at [505, 235] on img at bounding box center [501, 261] width 188 height 188
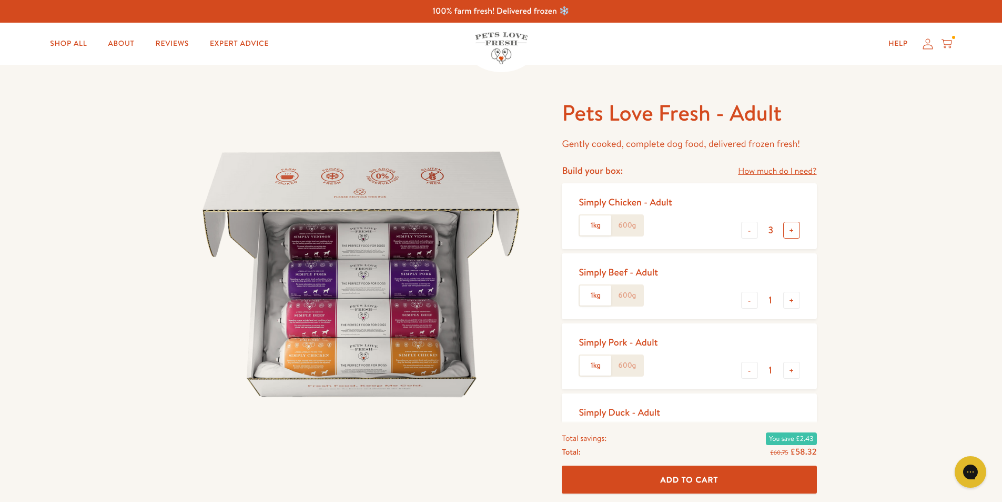
drag, startPoint x: 791, startPoint y: 230, endPoint x: 788, endPoint y: 257, distance: 27.0
click at [790, 230] on button "+" at bounding box center [792, 230] width 17 height 17
type input "4"
click at [747, 299] on button "-" at bounding box center [749, 300] width 17 height 17
type input "0"
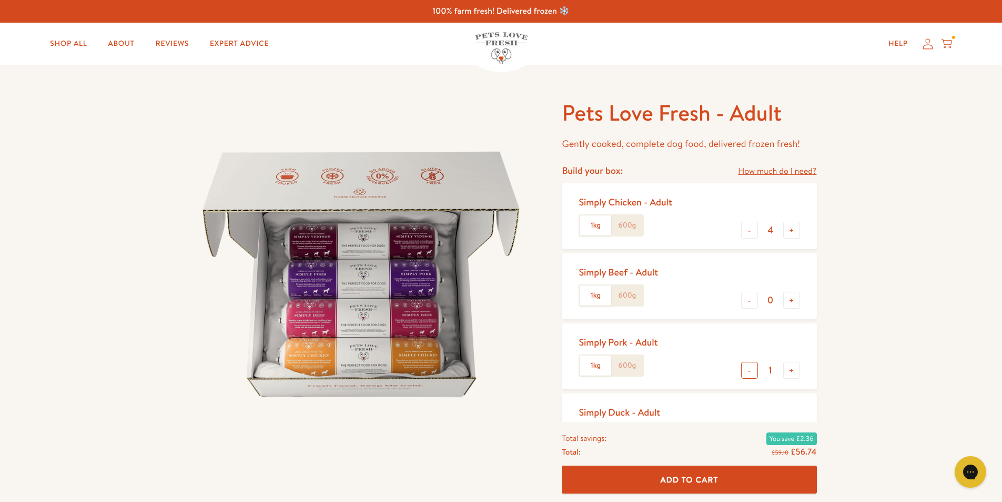
click at [749, 376] on button "-" at bounding box center [749, 370] width 17 height 17
type input "0"
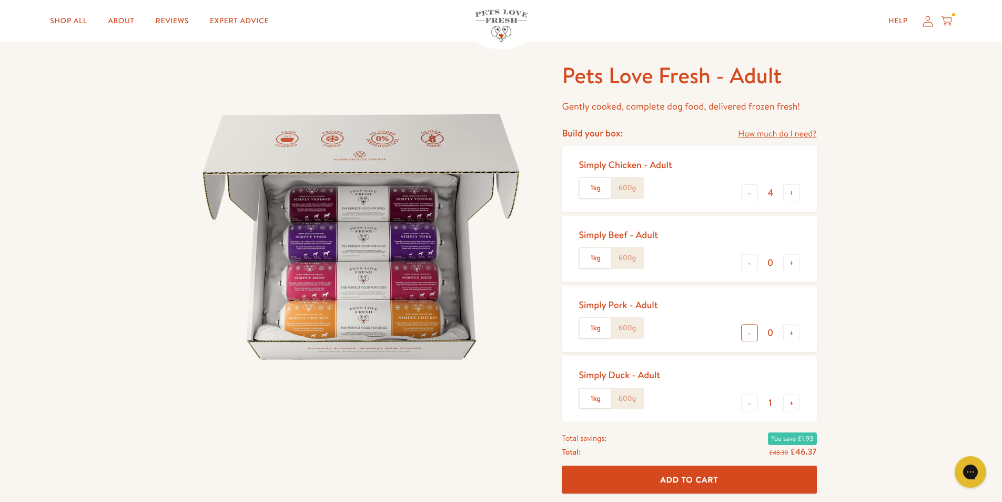
scroll to position [105, 0]
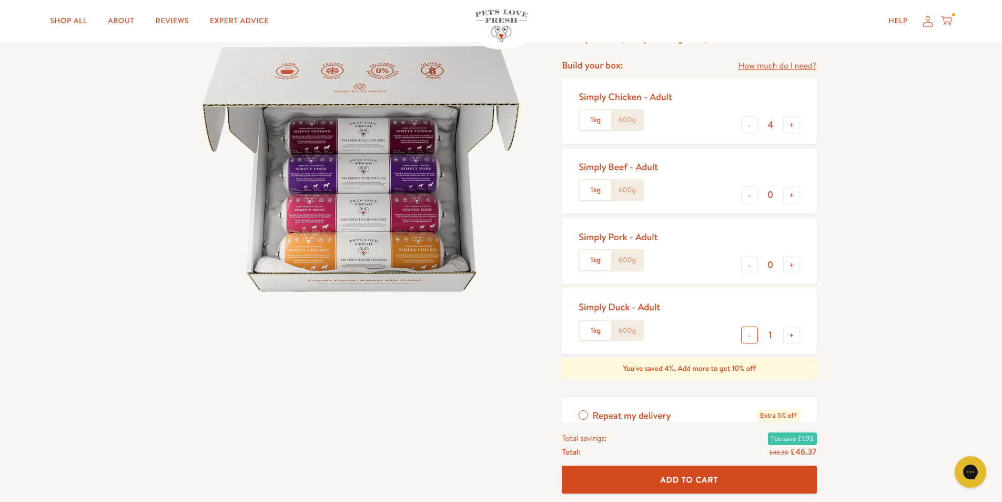
click at [752, 334] on button "-" at bounding box center [749, 334] width 17 height 17
type input "0"
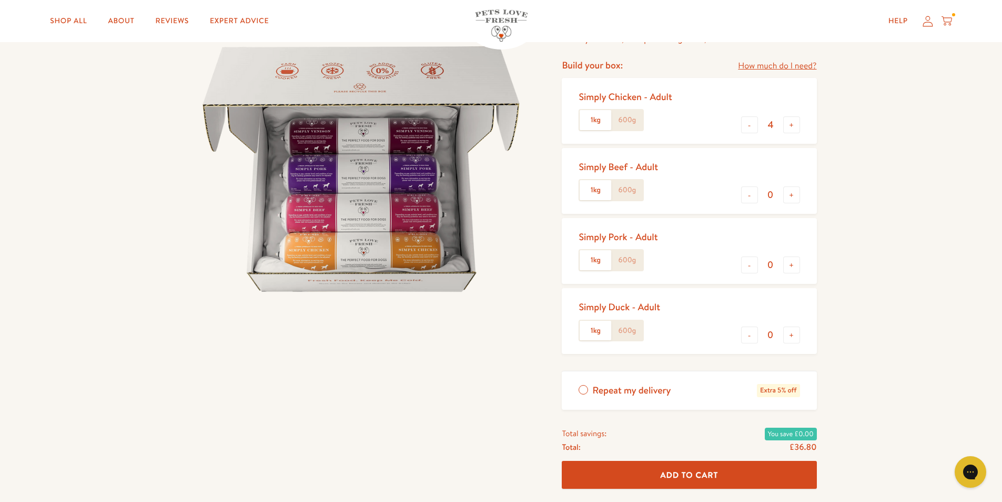
click at [680, 473] on span "Add To Cart" at bounding box center [690, 474] width 58 height 11
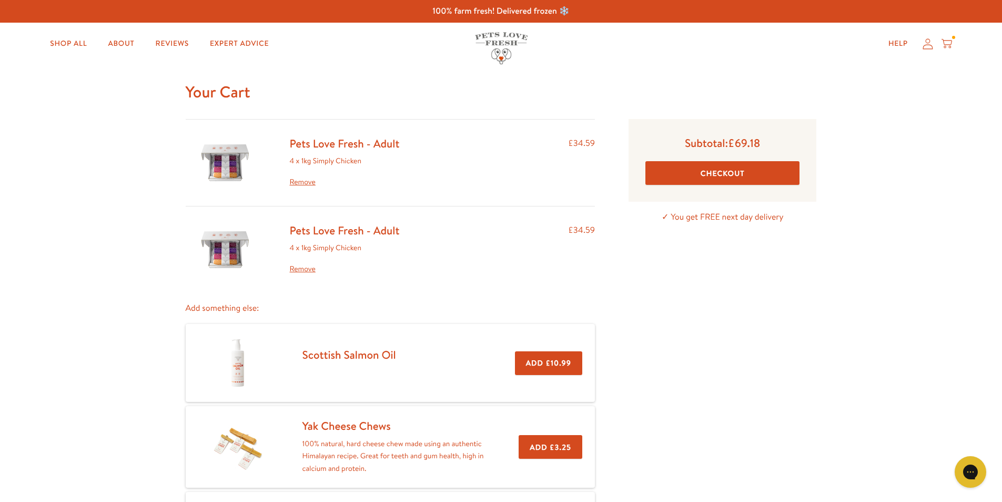
click at [298, 268] on link "Remove" at bounding box center [345, 269] width 110 height 13
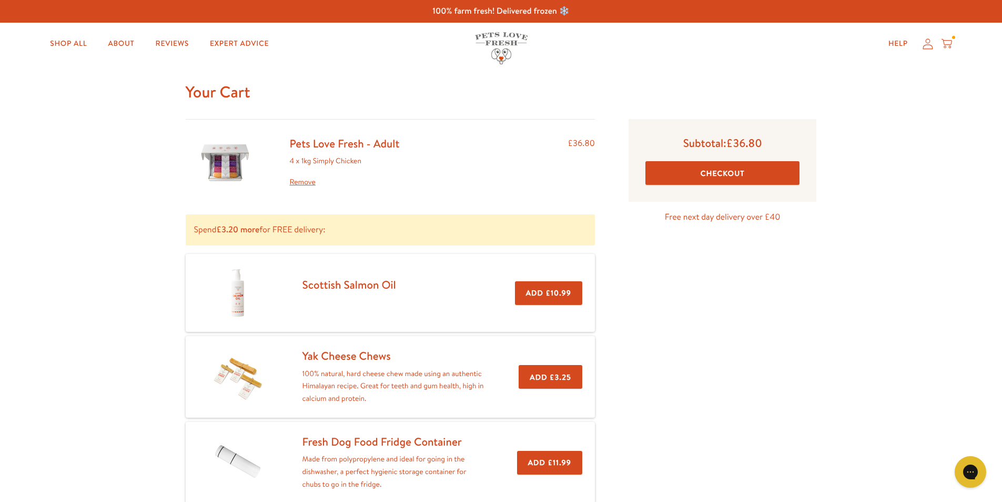
click at [229, 165] on img at bounding box center [225, 162] width 53 height 53
click at [356, 139] on link "Pets Love Fresh - Adult" at bounding box center [345, 143] width 110 height 15
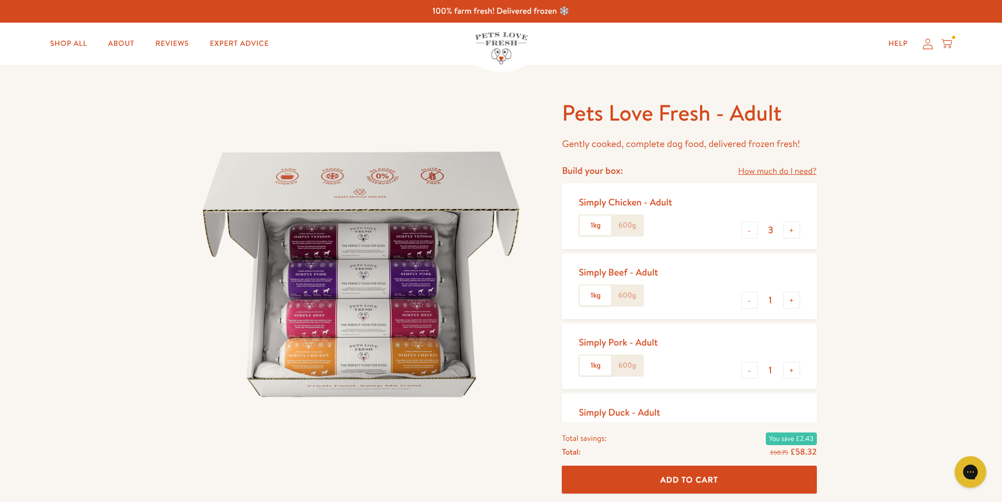
click at [951, 40] on icon at bounding box center [947, 44] width 11 height 12
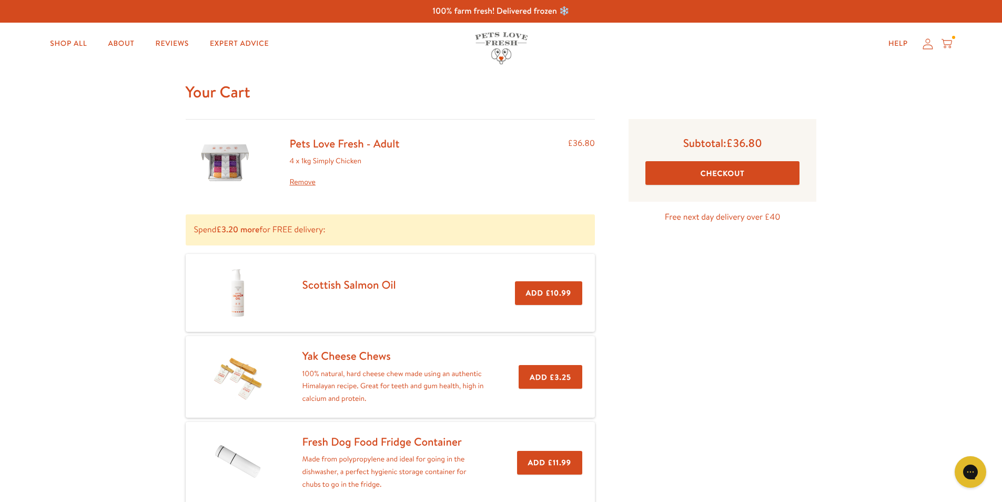
click at [296, 184] on link "Remove" at bounding box center [345, 182] width 110 height 13
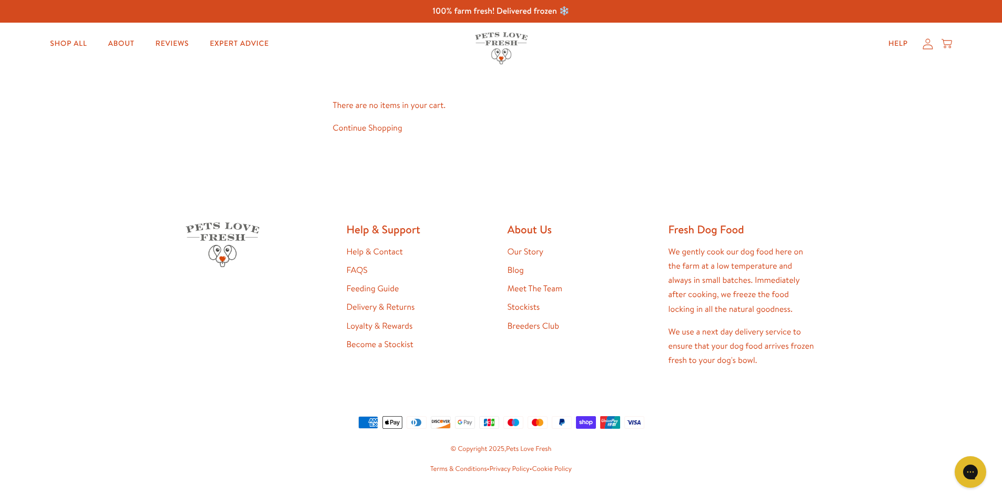
click at [360, 128] on link "Continue Shopping" at bounding box center [367, 128] width 69 height 12
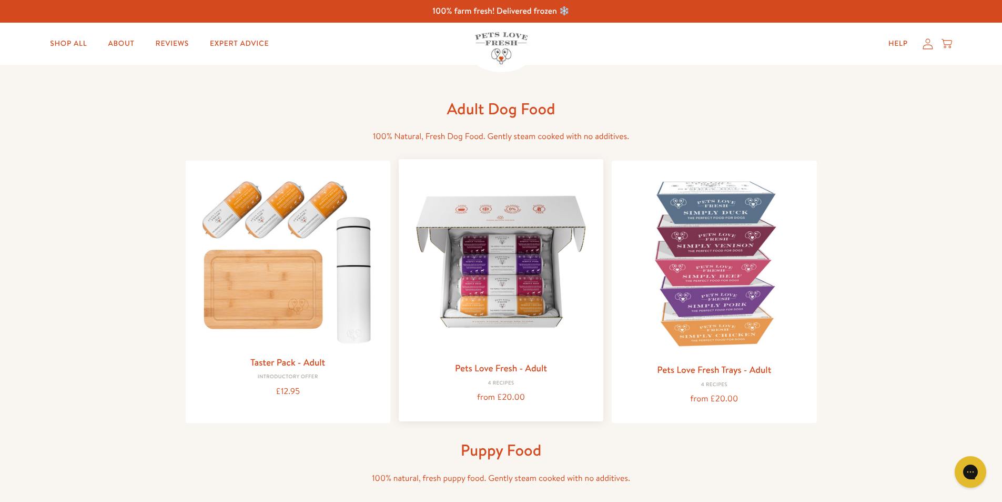
click at [525, 274] on img at bounding box center [501, 261] width 188 height 188
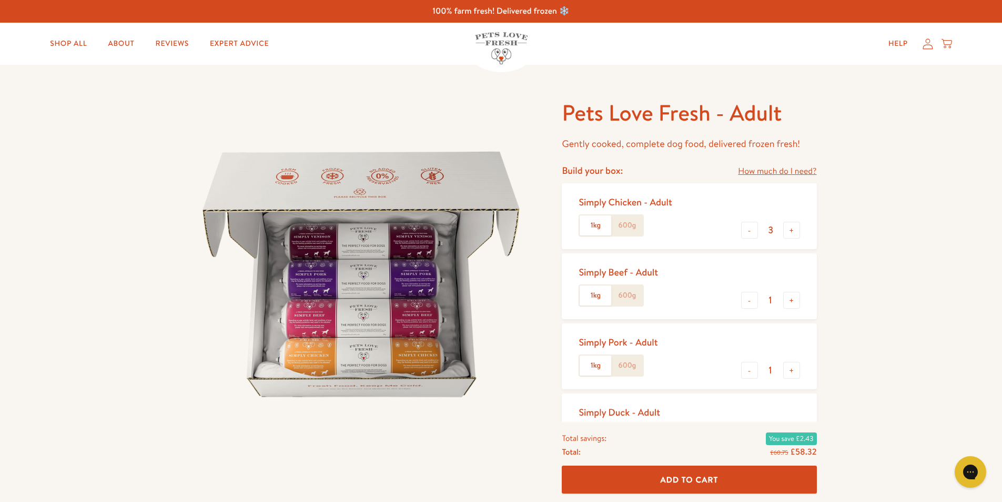
drag, startPoint x: 789, startPoint y: 225, endPoint x: 794, endPoint y: 249, distance: 24.6
click at [791, 229] on button "+" at bounding box center [792, 230] width 17 height 17
type input "4"
click at [745, 298] on button "-" at bounding box center [749, 300] width 17 height 17
type input "0"
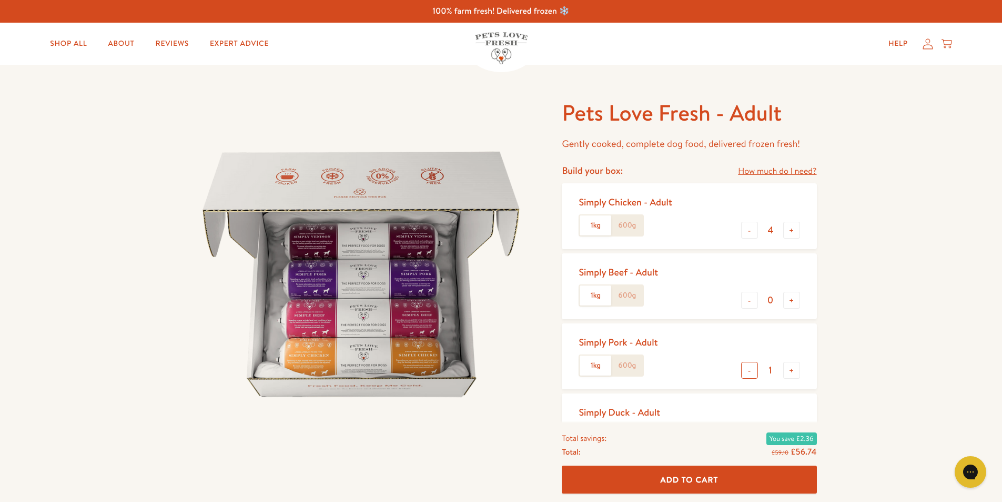
click at [755, 369] on button "-" at bounding box center [749, 370] width 17 height 17
type input "0"
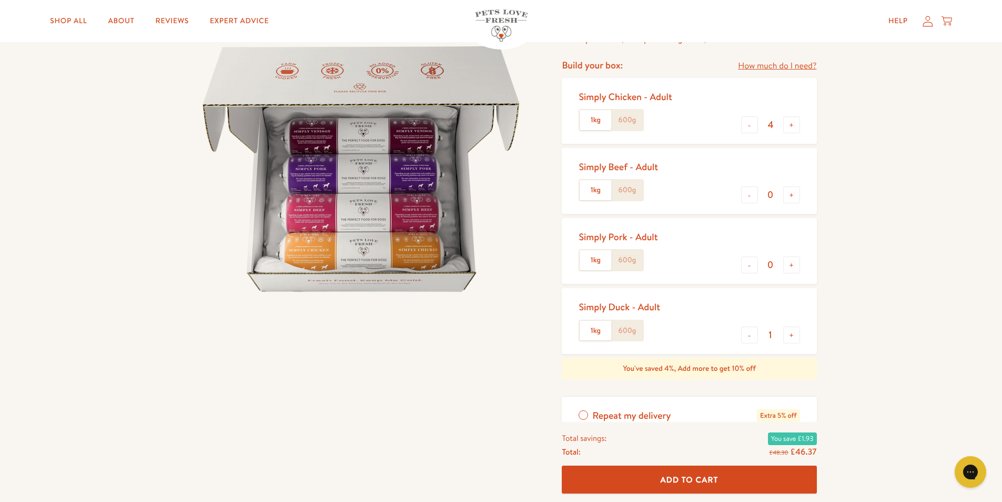
scroll to position [158, 0]
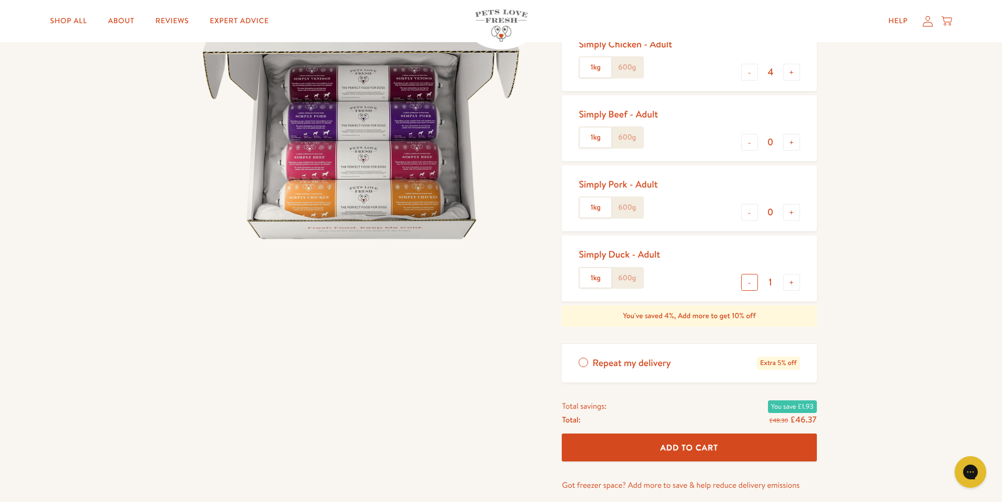
drag, startPoint x: 747, startPoint y: 276, endPoint x: 749, endPoint y: 282, distance: 6.2
click at [747, 276] on button "-" at bounding box center [749, 282] width 17 height 17
type input "0"
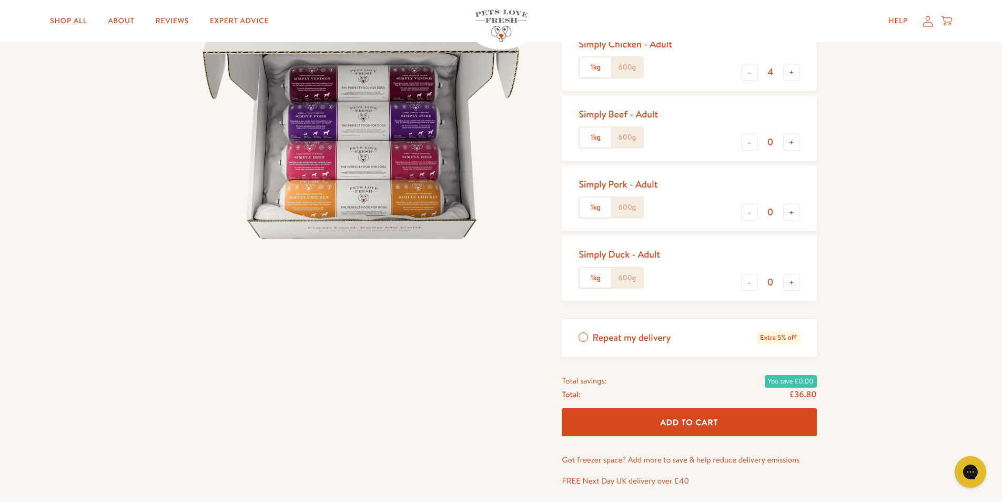
click at [684, 418] on span "Add To Cart" at bounding box center [690, 421] width 58 height 11
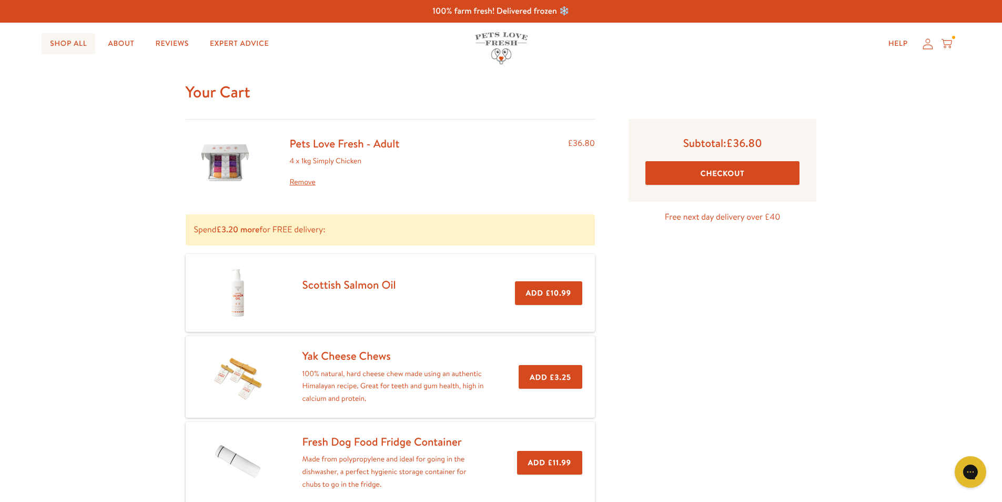
click at [67, 39] on link "Shop All" at bounding box center [69, 43] width 54 height 21
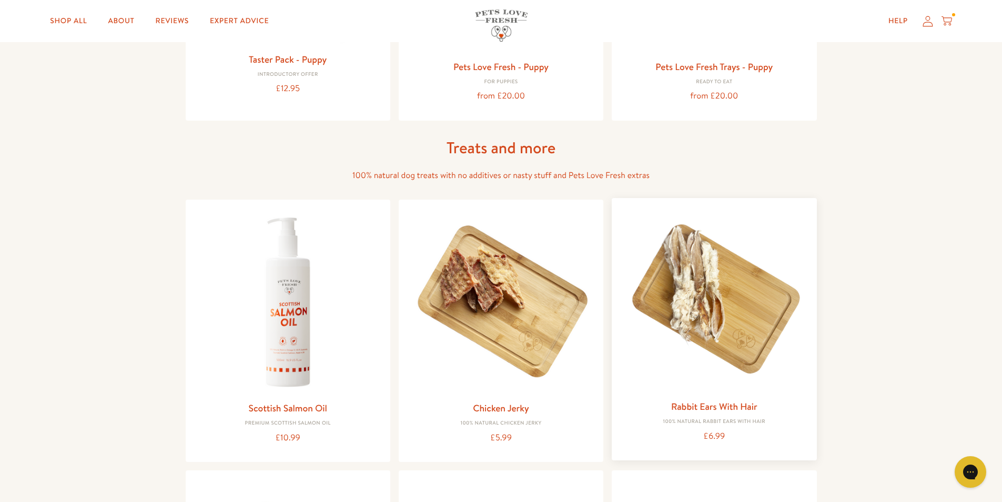
scroll to position [421, 0]
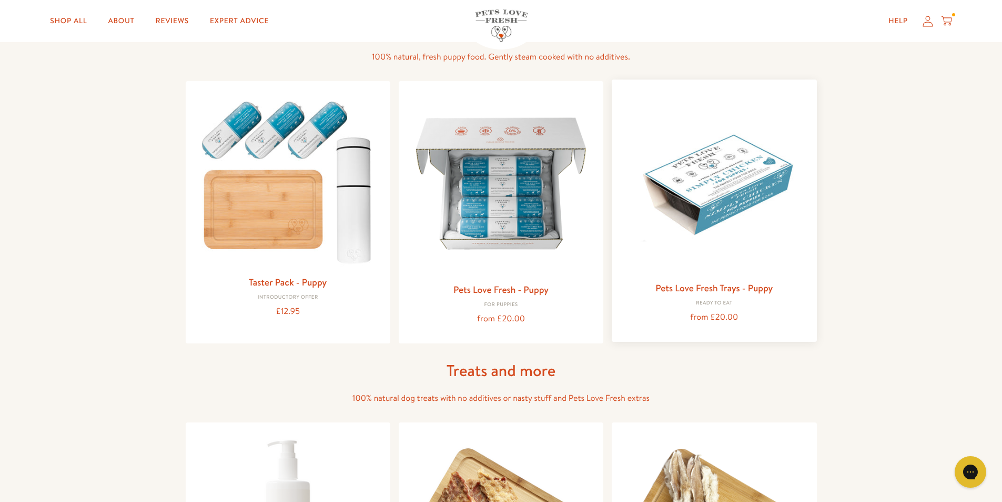
click at [724, 188] on img at bounding box center [714, 182] width 188 height 188
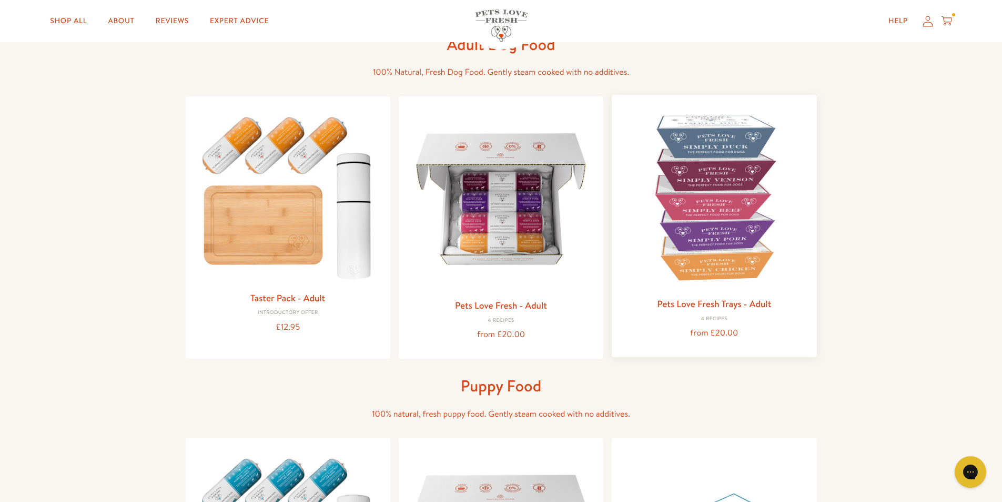
scroll to position [0, 0]
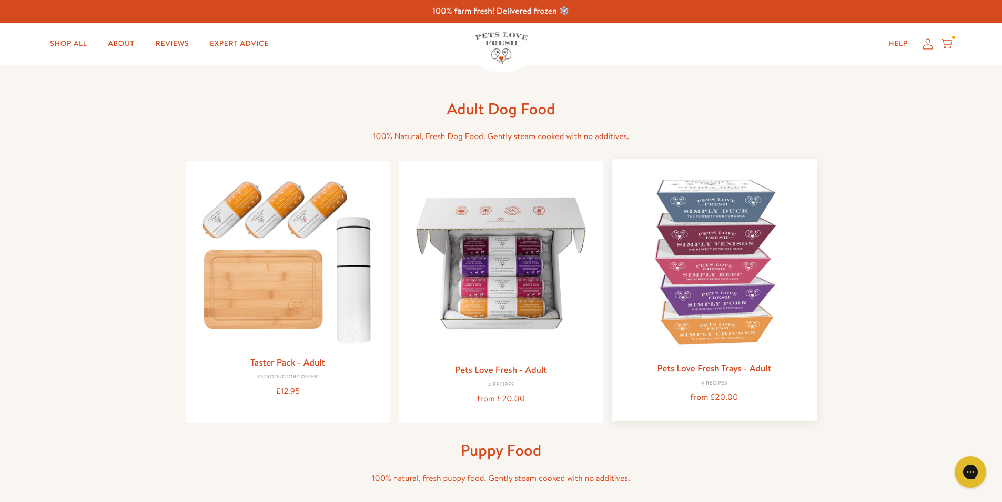
click at [708, 294] on img at bounding box center [714, 261] width 188 height 188
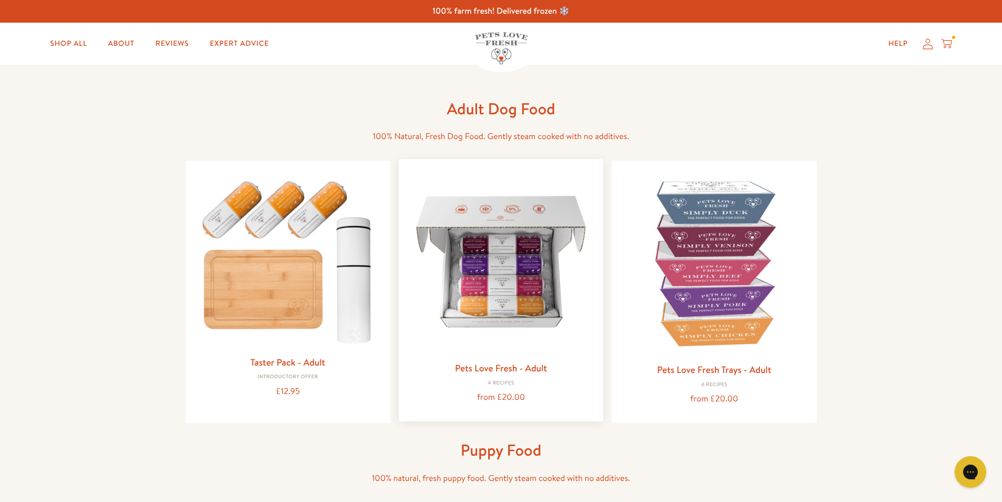
click at [506, 272] on img at bounding box center [501, 261] width 188 height 188
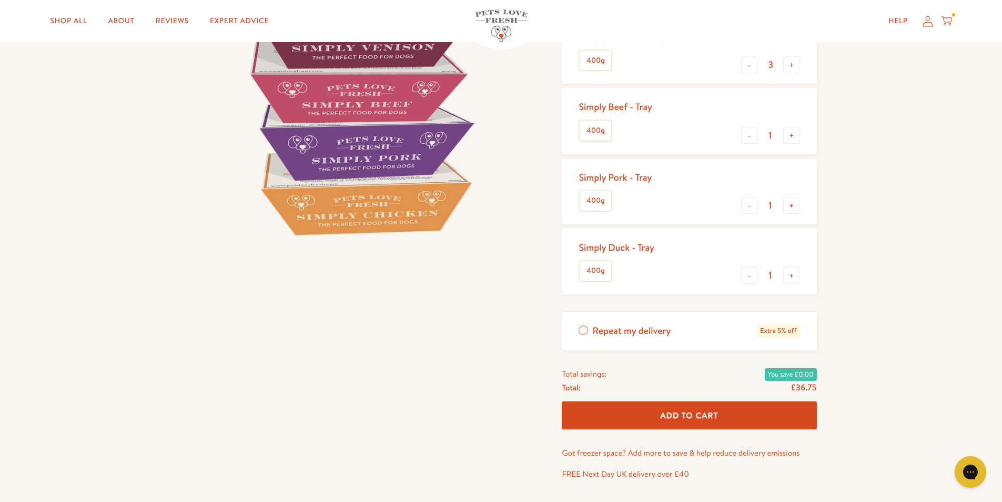
scroll to position [210, 0]
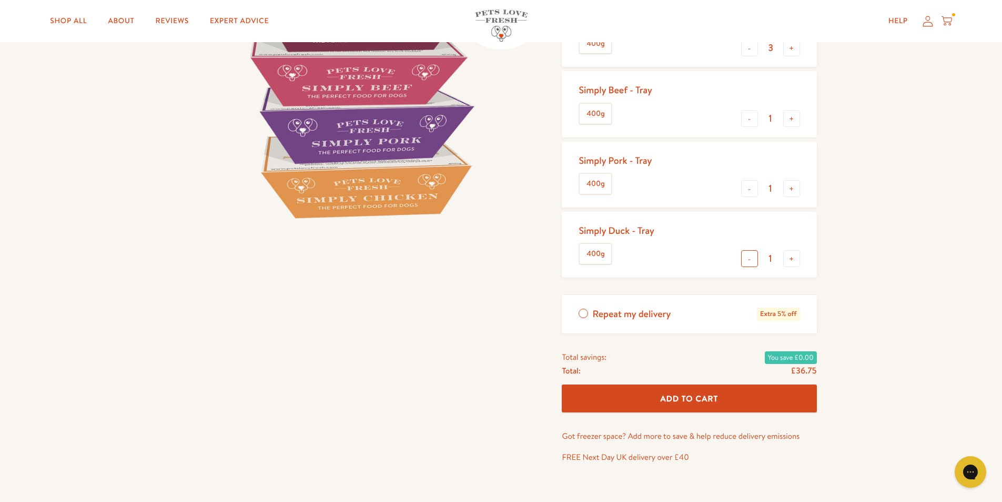
click at [745, 259] on button "-" at bounding box center [749, 258] width 17 height 17
type input "0"
click at [748, 187] on button "-" at bounding box center [749, 188] width 17 height 17
type input "0"
click at [749, 118] on button "-" at bounding box center [749, 118] width 17 height 17
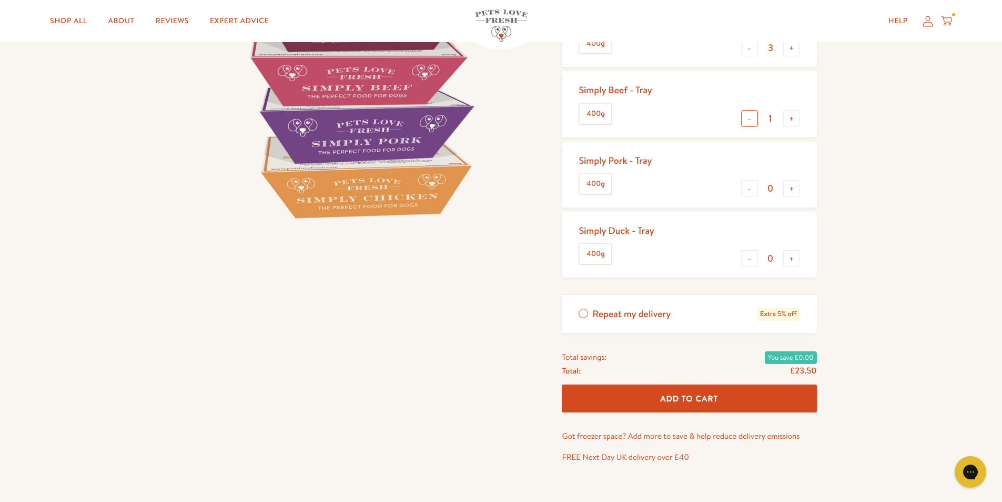
type input "0"
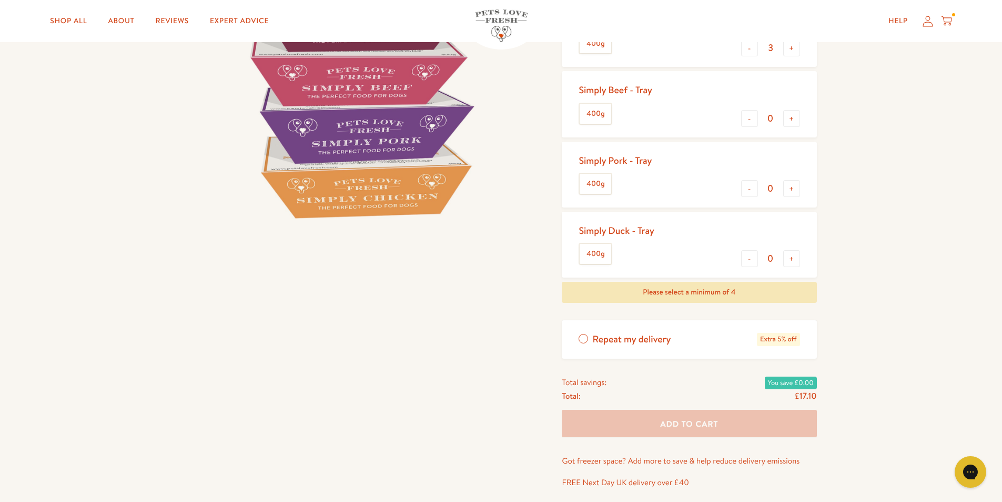
scroll to position [0, 0]
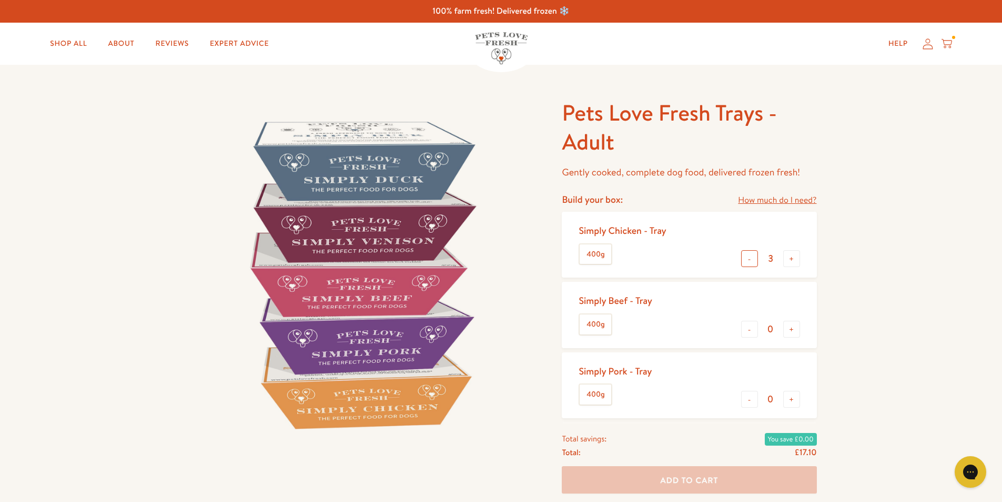
click at [754, 262] on button "-" at bounding box center [749, 258] width 17 height 17
click at [747, 261] on button "-" at bounding box center [749, 258] width 17 height 17
type input "1"
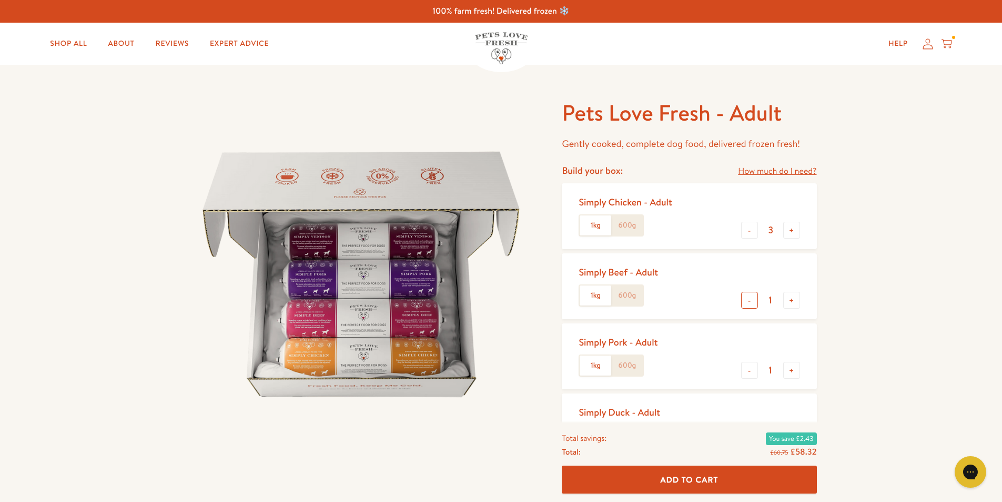
drag, startPoint x: 749, startPoint y: 300, endPoint x: 751, endPoint y: 330, distance: 30.6
click at [748, 300] on button "-" at bounding box center [749, 300] width 17 height 17
type input "0"
click at [748, 370] on button "-" at bounding box center [749, 370] width 17 height 17
type input "0"
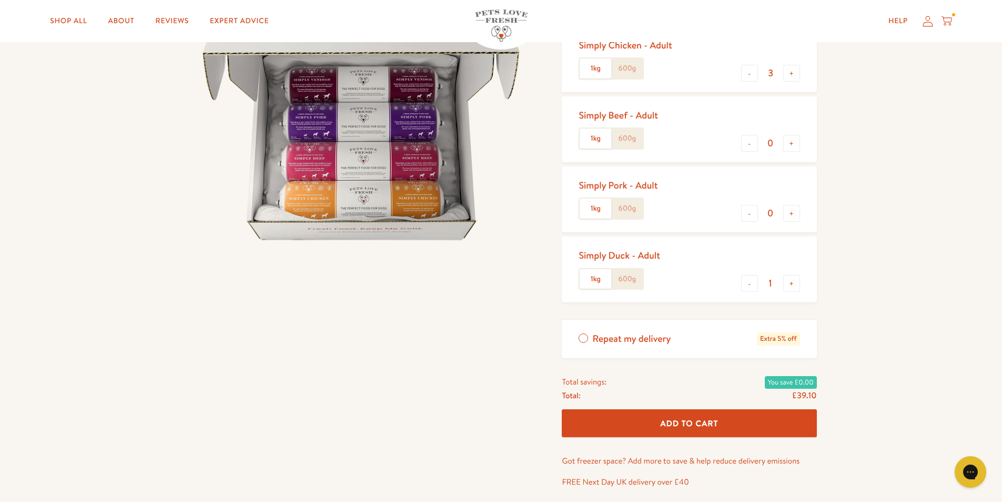
scroll to position [158, 0]
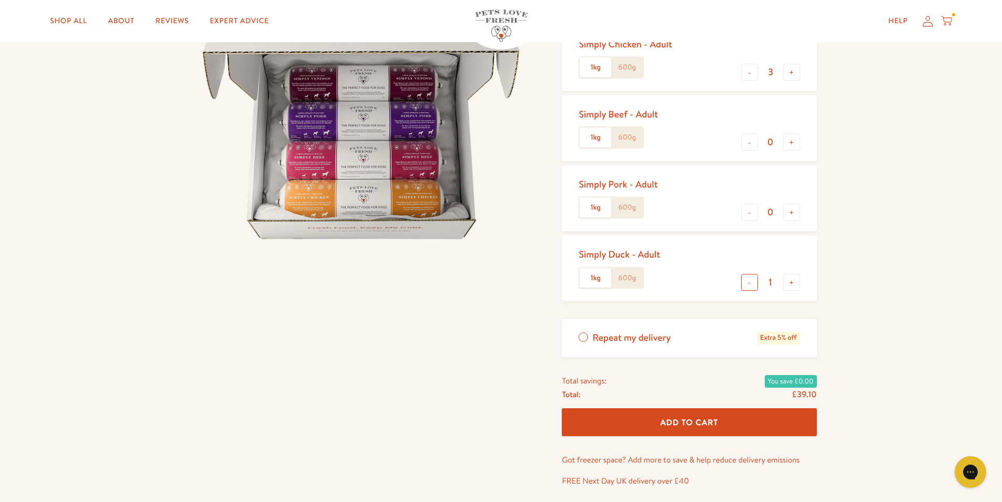
click at [746, 284] on button "-" at bounding box center [749, 282] width 17 height 17
type input "0"
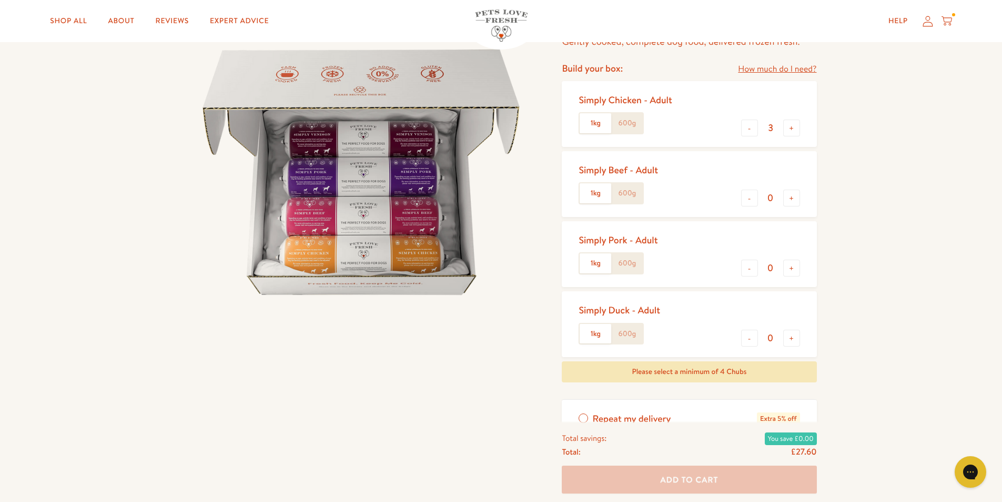
scroll to position [0, 0]
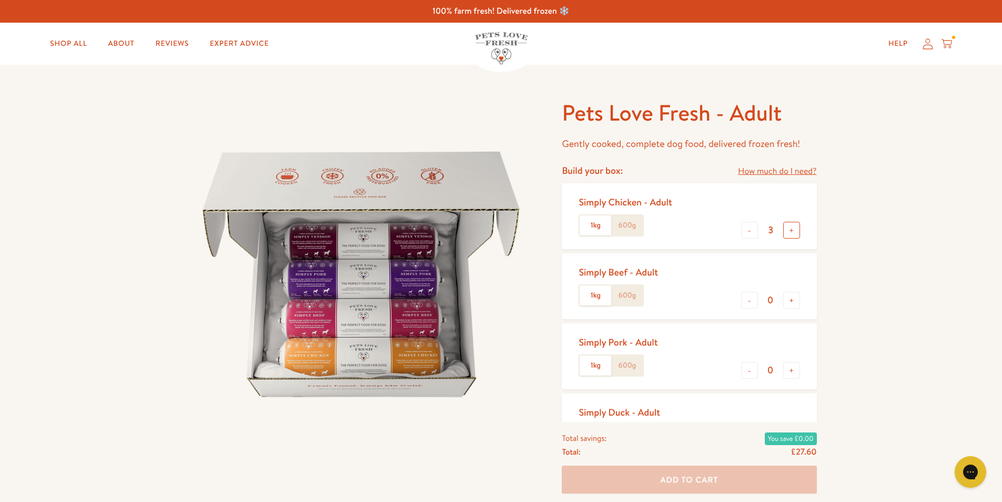
click at [791, 231] on button "+" at bounding box center [792, 230] width 17 height 17
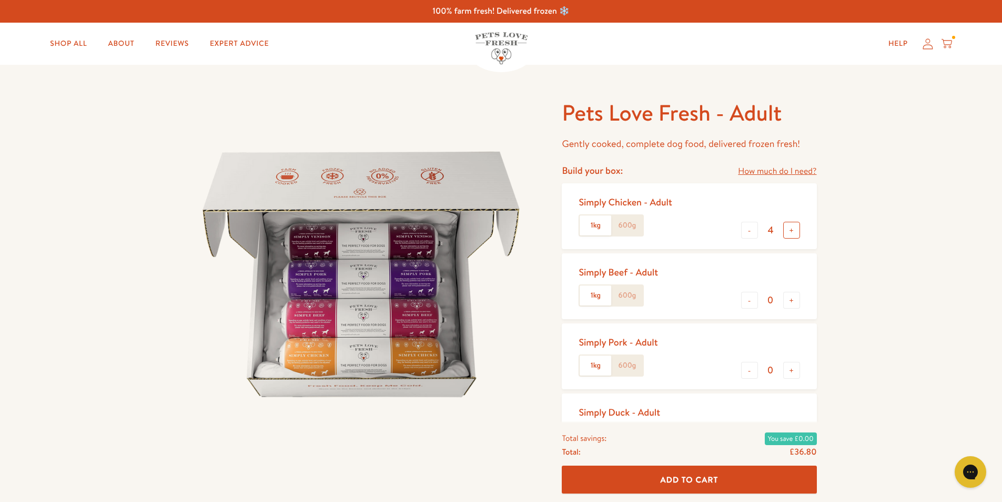
click at [791, 230] on button "+" at bounding box center [792, 230] width 17 height 17
type input "5"
click at [686, 483] on span "Add To Cart" at bounding box center [690, 479] width 58 height 11
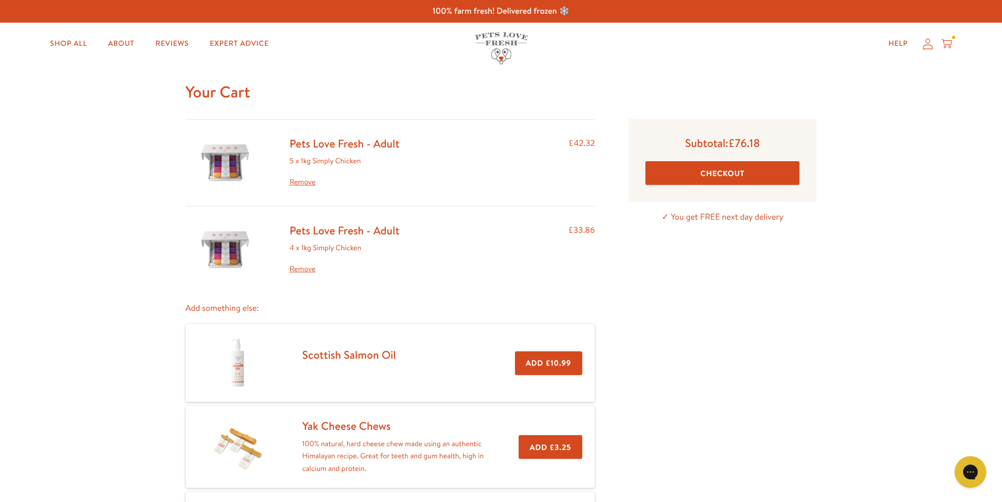
click at [309, 268] on link "Remove" at bounding box center [345, 269] width 110 height 13
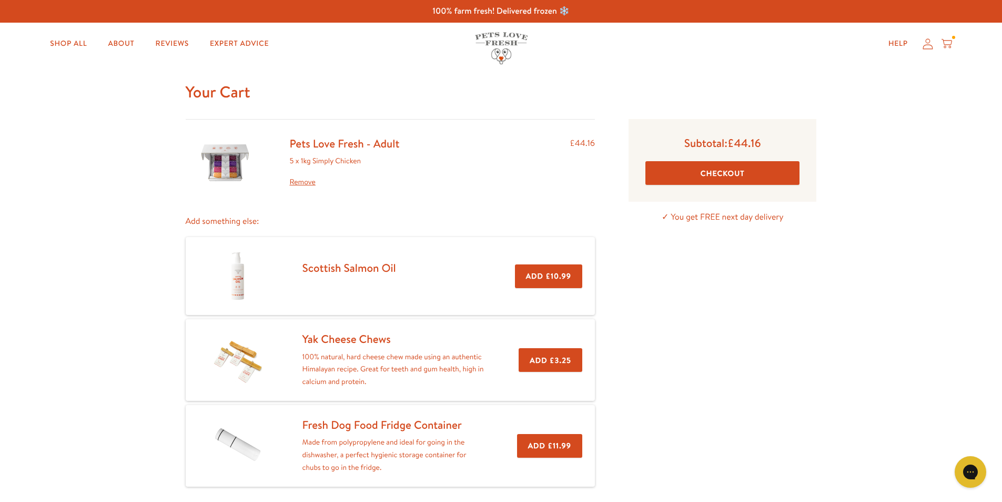
click at [746, 171] on button "Checkout" at bounding box center [723, 173] width 154 height 24
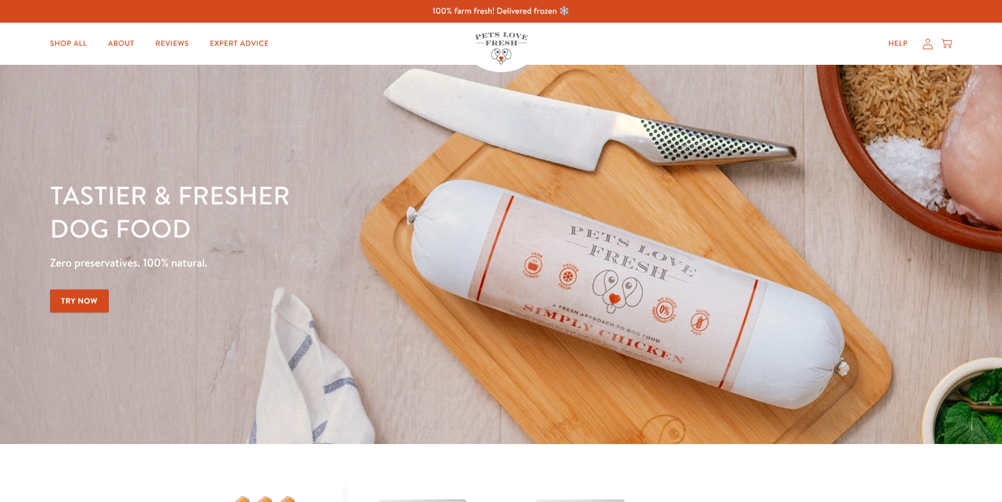
click at [926, 51] on div "Help My account Cart" at bounding box center [917, 43] width 78 height 21
click at [926, 46] on icon at bounding box center [928, 43] width 11 height 11
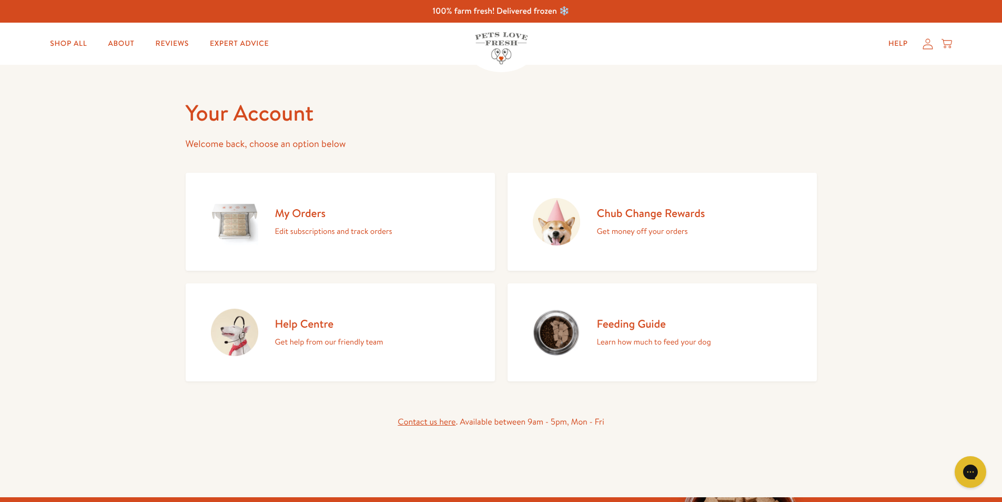
click at [336, 213] on h2 "My Orders" at bounding box center [333, 213] width 117 height 14
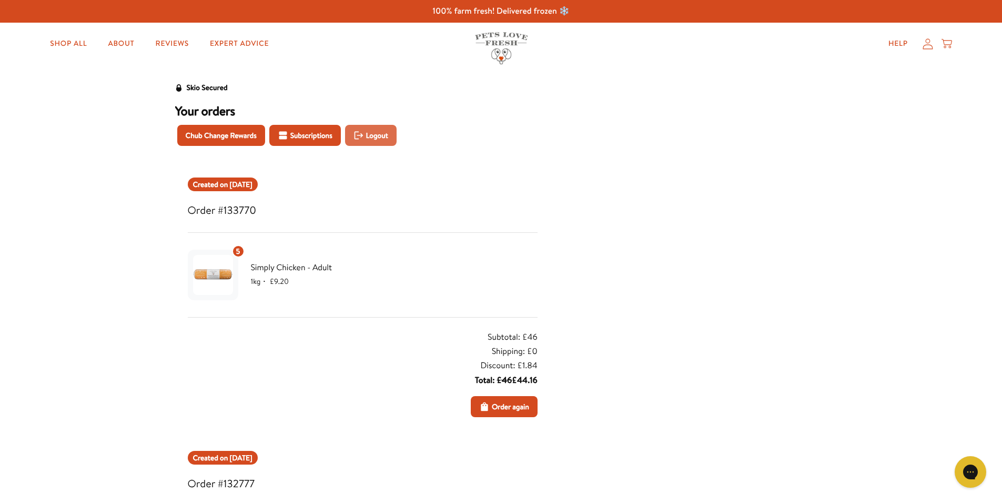
click at [375, 131] on span "Logout" at bounding box center [377, 135] width 22 height 12
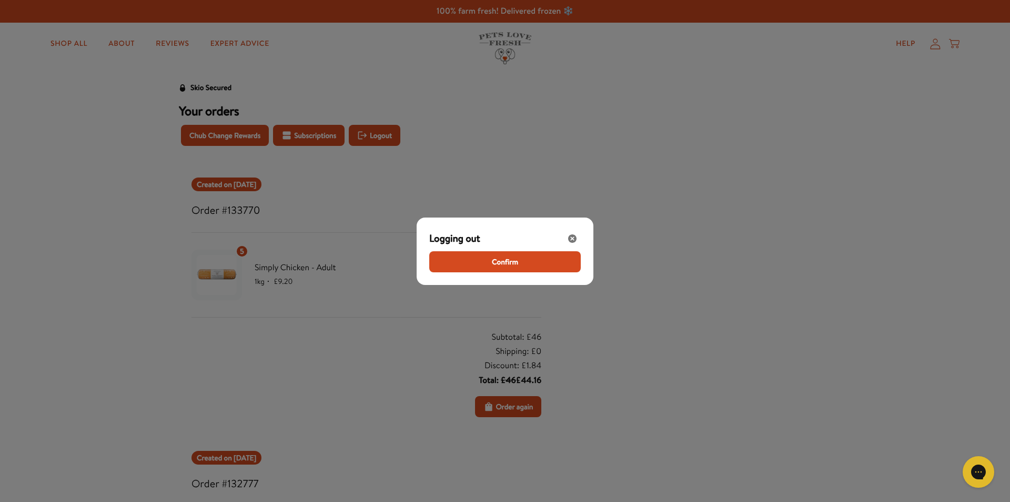
click at [503, 276] on div "Logging out Confirm" at bounding box center [505, 250] width 177 height 67
drag, startPoint x: 508, startPoint y: 264, endPoint x: 616, endPoint y: 264, distance: 107.9
click at [508, 264] on span "Confirm" at bounding box center [505, 262] width 26 height 12
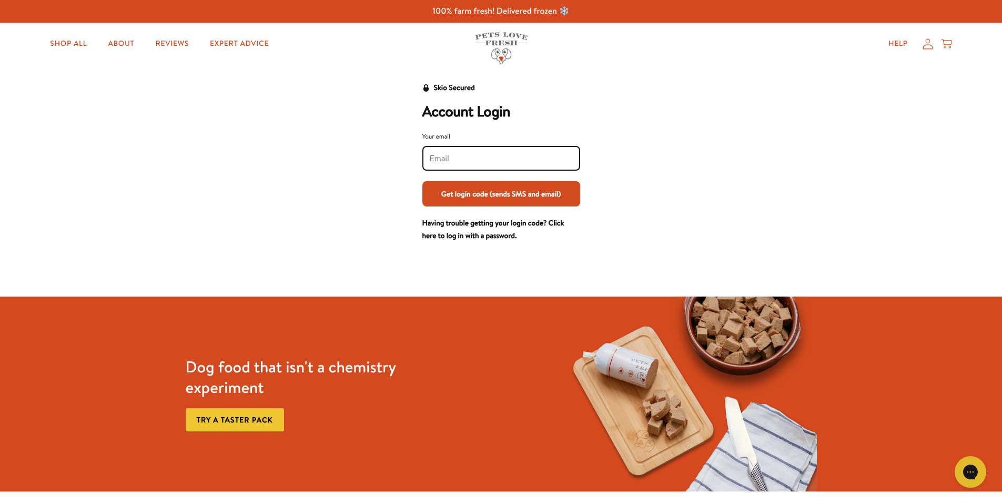
click at [474, 158] on input "Your email" at bounding box center [501, 159] width 143 height 12
type input "jodychristie@hotmail.com"
click at [423, 181] on button "Get login code (sends SMS and email)" at bounding box center [502, 193] width 158 height 25
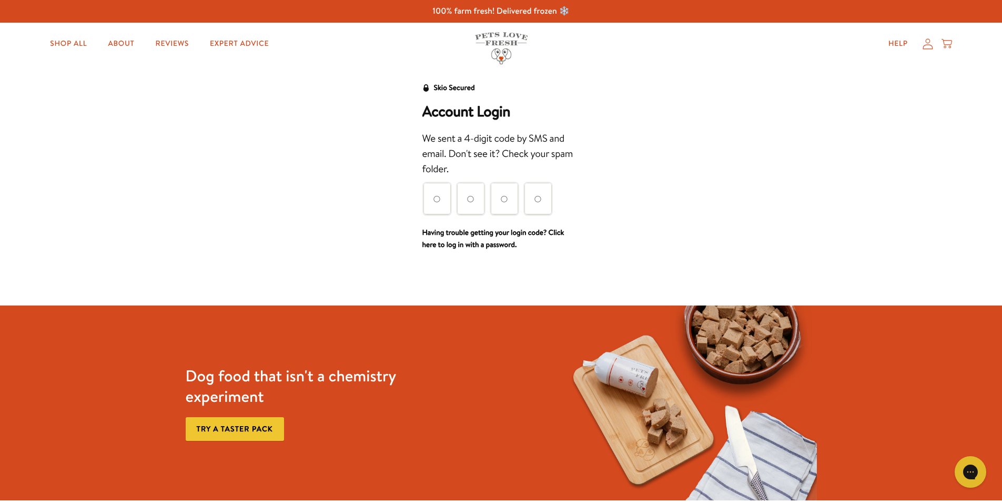
click at [558, 232] on link "Having trouble getting your login code? Click here to log in with a password." at bounding box center [494, 238] width 142 height 23
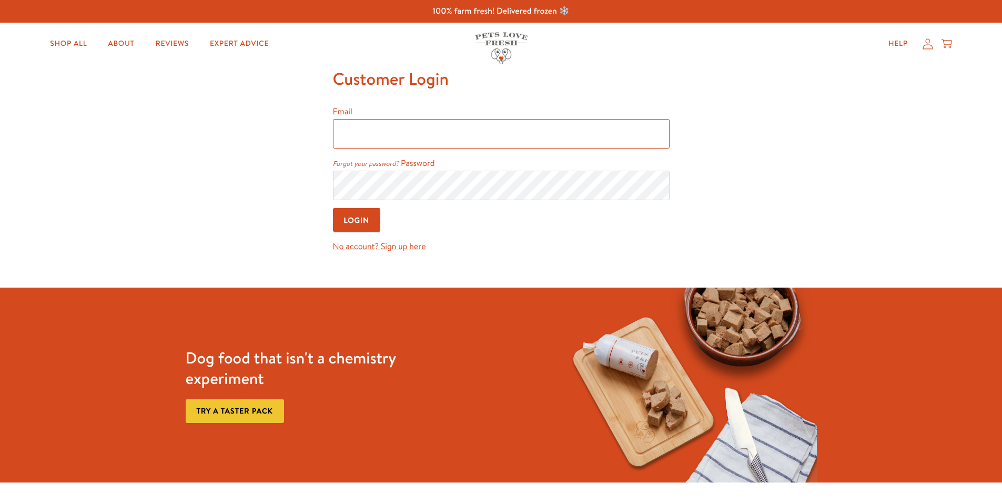
click at [394, 135] on input "Email" at bounding box center [501, 133] width 337 height 29
type input "jodychristie@hotmail.com"
click at [359, 215] on input "Login" at bounding box center [357, 220] width 48 height 24
